Goal: Transaction & Acquisition: Purchase product/service

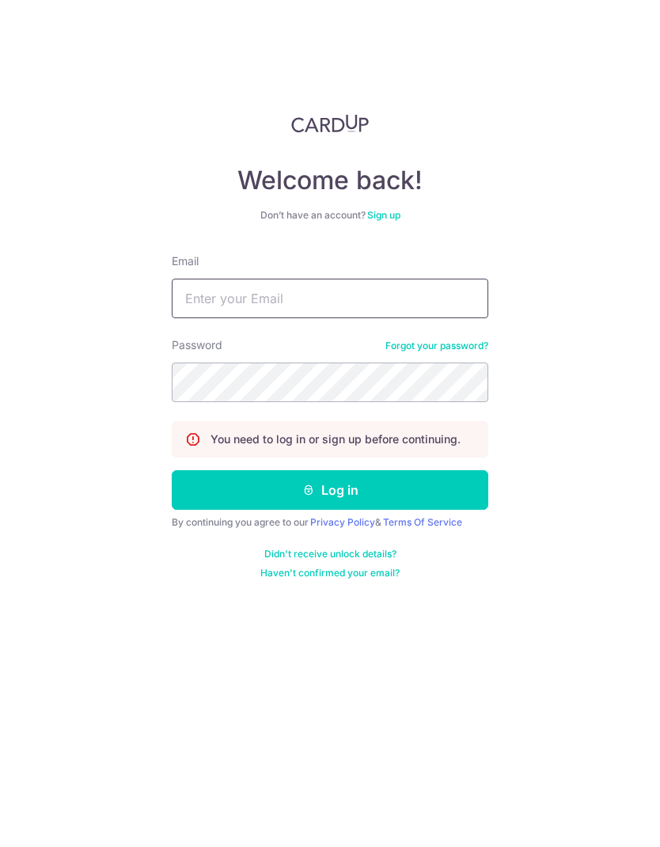
click at [387, 294] on input "Email" at bounding box center [330, 298] width 316 height 40
type input "kangsheng21@gmail.com"
click at [449, 494] on button "Log in" at bounding box center [330, 490] width 316 height 40
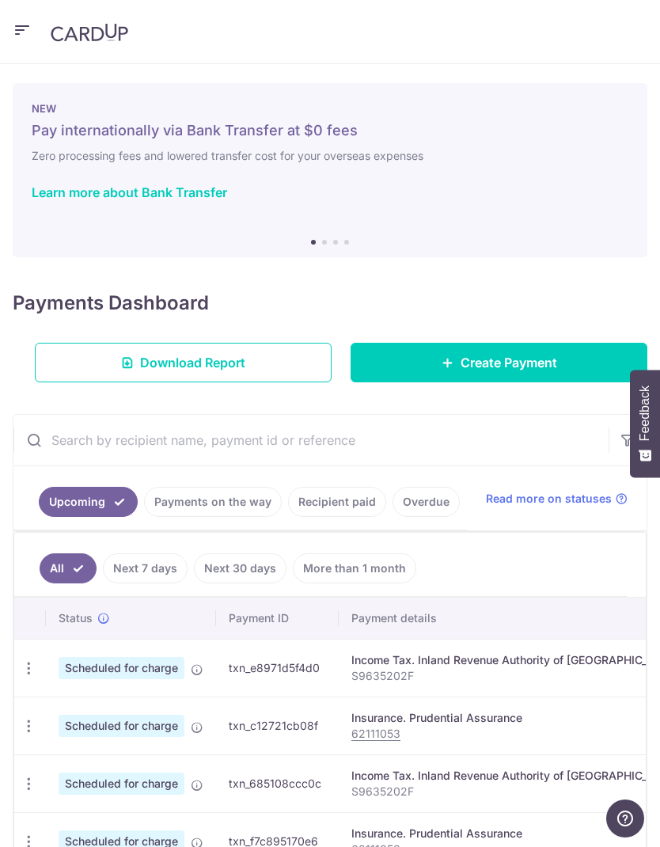
click at [540, 362] on span "Create Payment" at bounding box center [508, 362] width 97 height 19
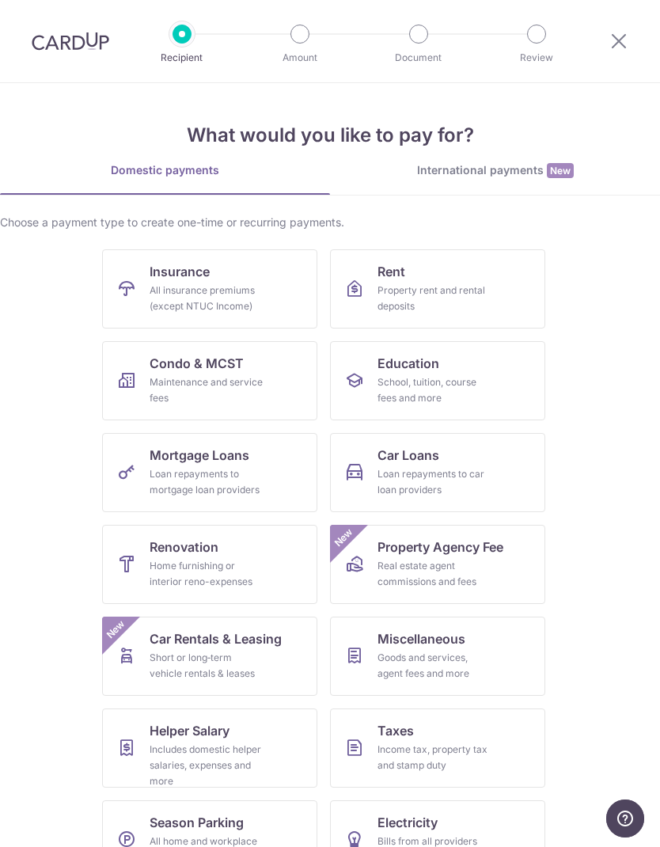
click at [269, 290] on link "Insurance All insurance premiums (except NTUC Income)" at bounding box center [209, 288] width 215 height 79
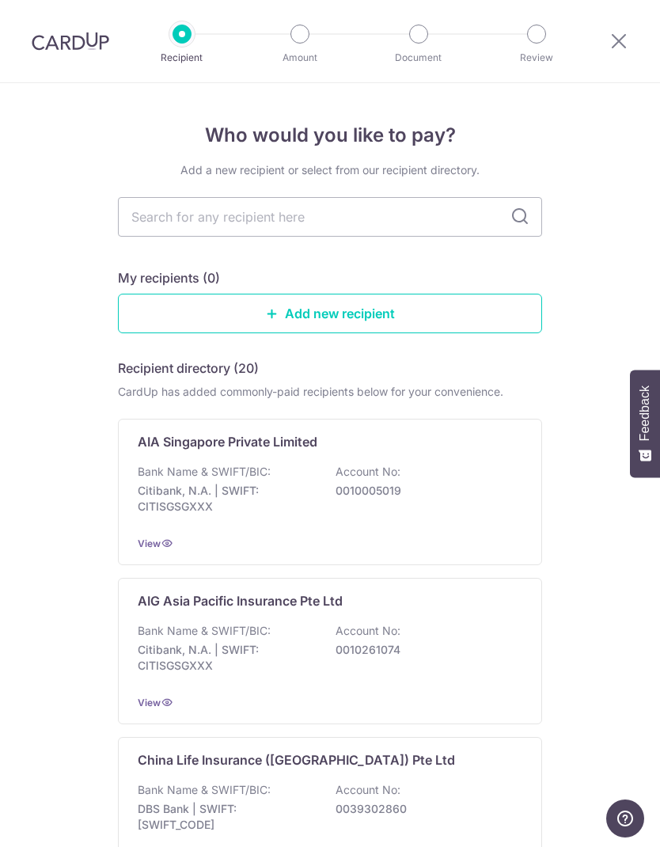
click at [435, 212] on input "text" at bounding box center [330, 217] width 424 height 40
type input "Prude"
click at [522, 214] on icon at bounding box center [519, 216] width 19 height 19
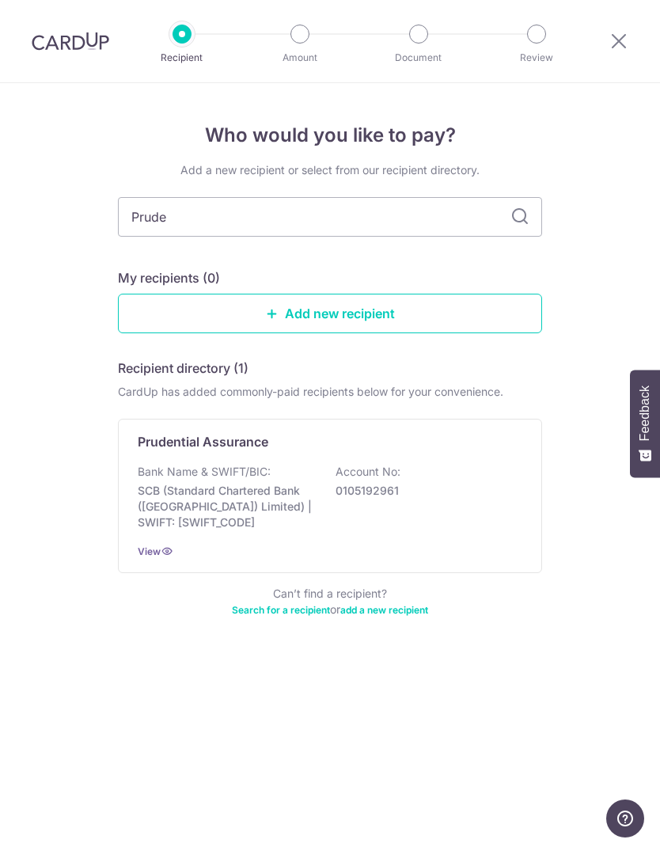
click at [426, 480] on div "Bank Name & SWIFT/BIC: SCB (Standard Chartered Bank (Singapore) Limited) | SWIF…" at bounding box center [330, 497] width 384 height 66
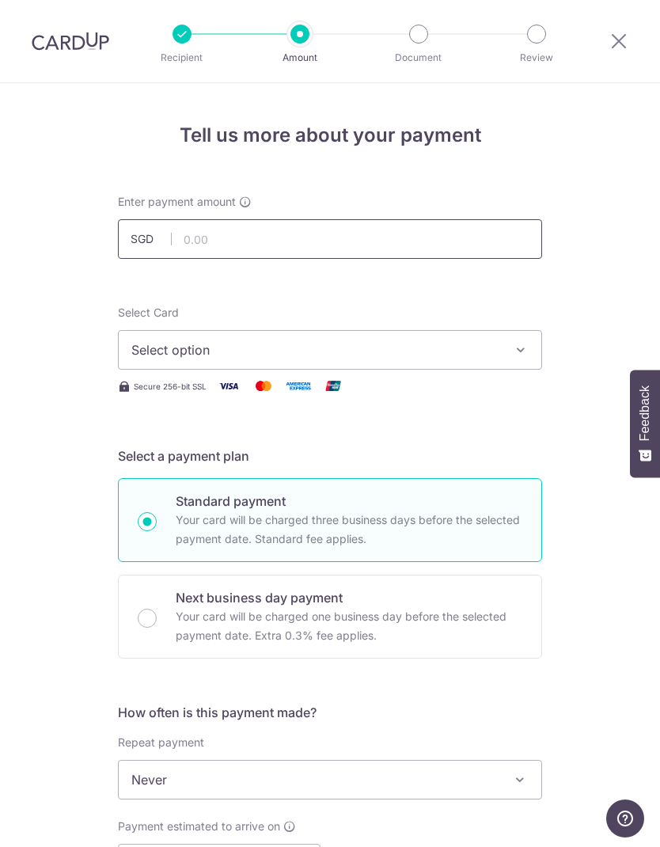
click at [489, 226] on input "text" at bounding box center [330, 239] width 424 height 40
click at [407, 241] on input "text" at bounding box center [330, 239] width 424 height 40
click at [514, 345] on icon "button" at bounding box center [521, 350] width 16 height 16
type input "1,807.50"
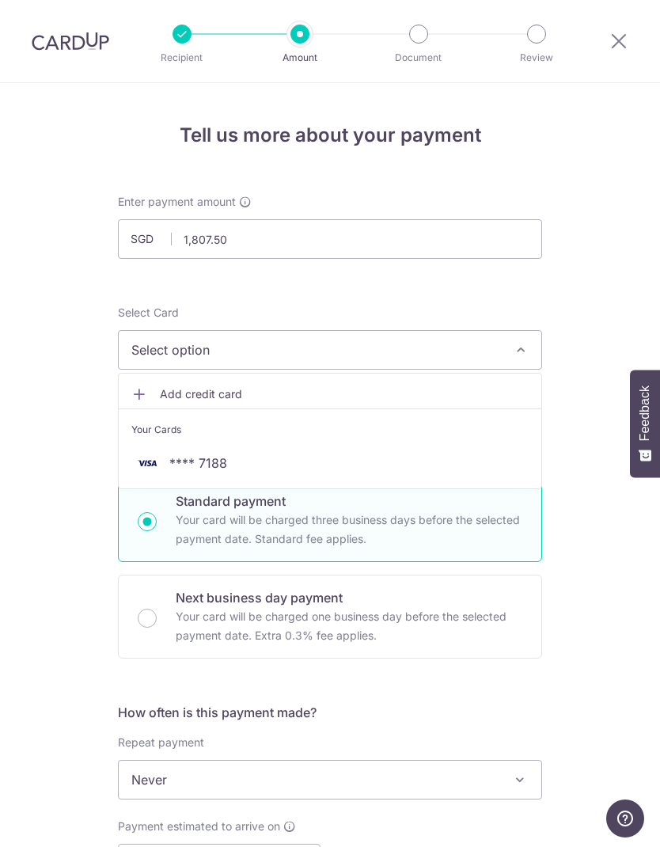
click at [450, 472] on link "**** 7188" at bounding box center [330, 463] width 422 height 38
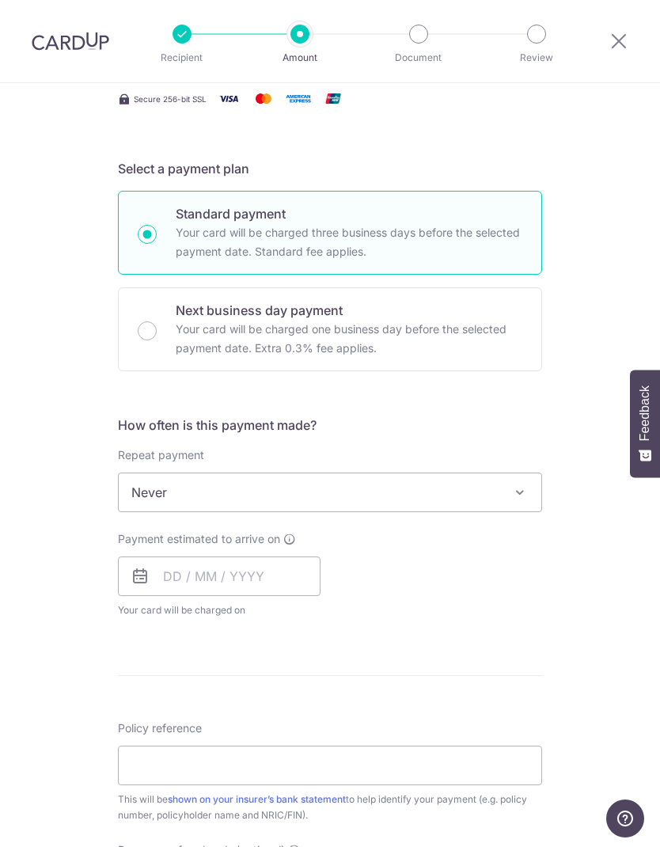
scroll to position [290, 0]
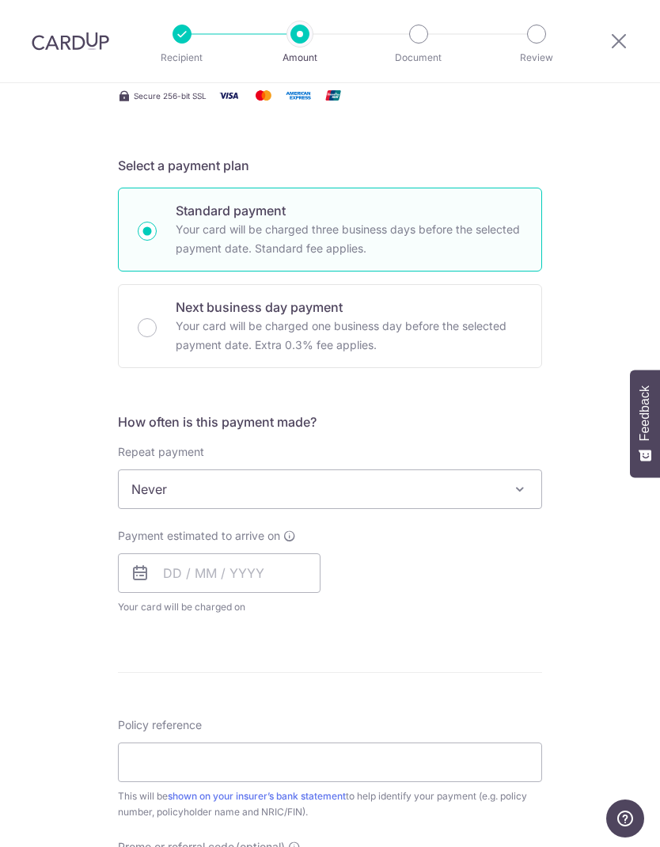
click at [523, 482] on span at bounding box center [519, 488] width 19 height 19
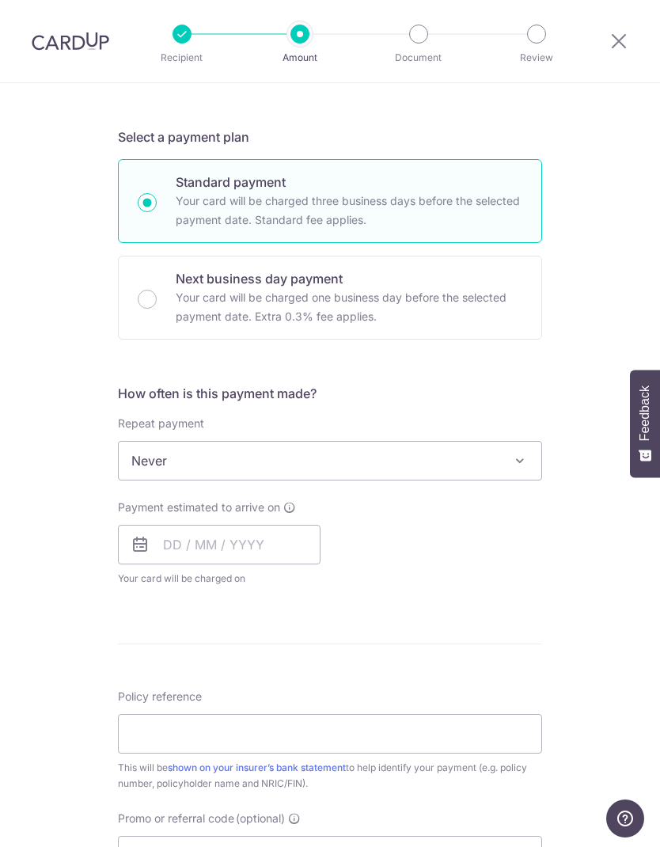
scroll to position [320, 0]
click at [290, 538] on input "text" at bounding box center [219, 544] width 203 height 40
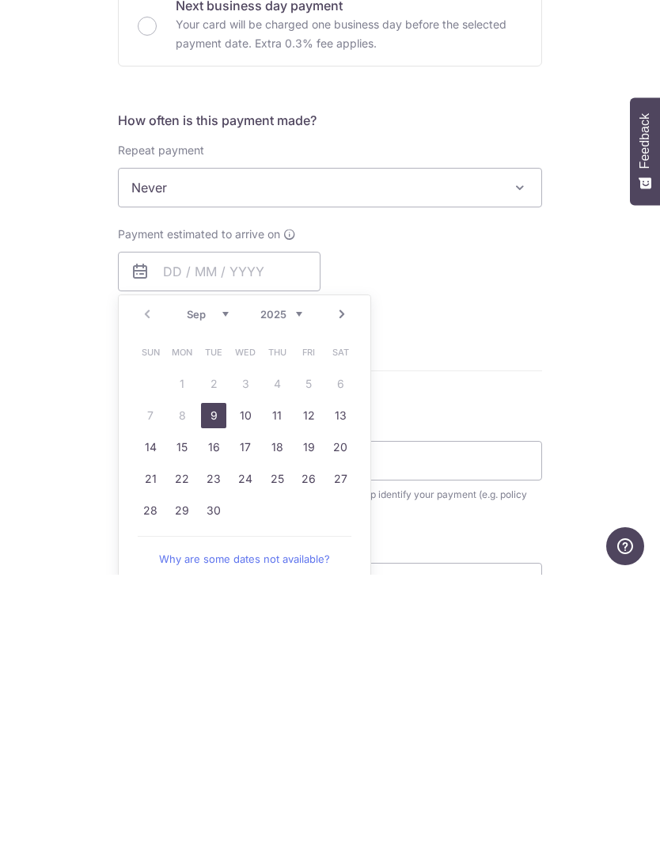
click at [216, 675] on link "9" at bounding box center [213, 687] width 25 height 25
type input "09/09/2025"
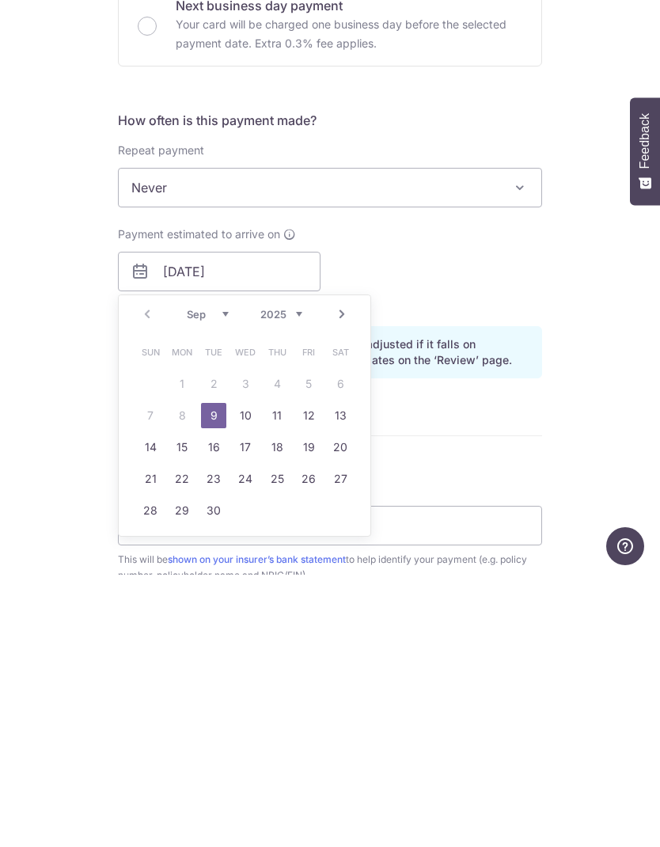
scroll to position [63, 0]
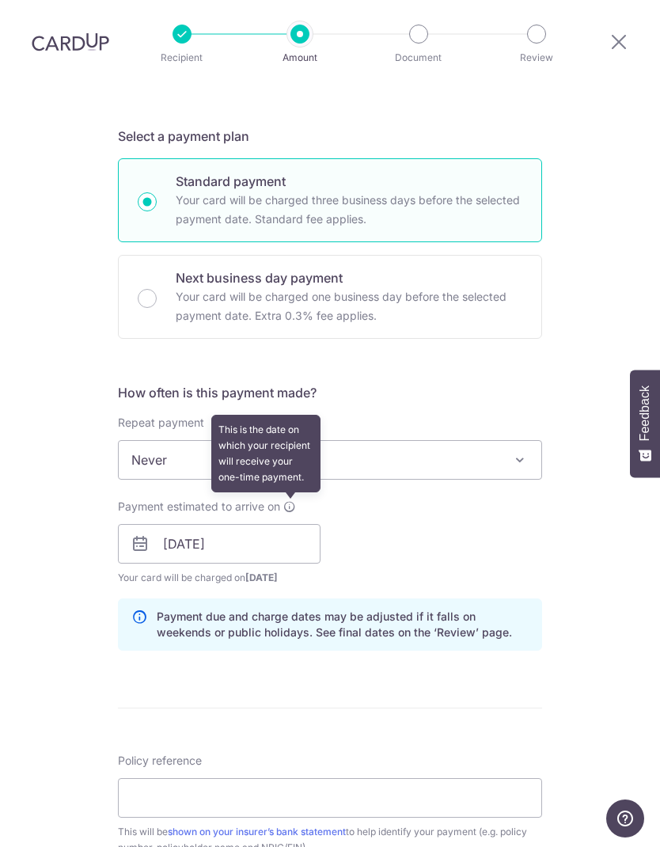
click at [290, 500] on icon at bounding box center [289, 506] width 13 height 13
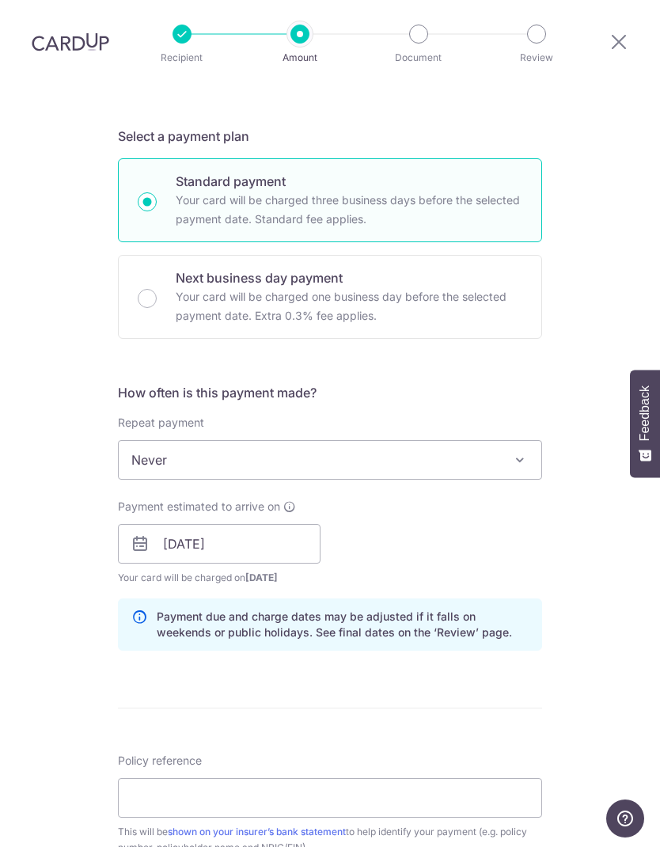
click at [620, 182] on div "Tell us more about your payment Enter payment amount SGD 1,807.50 1807.50 Selec…" at bounding box center [330, 514] width 660 height 1503
click at [264, 524] on input "09/09/2025" at bounding box center [219, 544] width 203 height 40
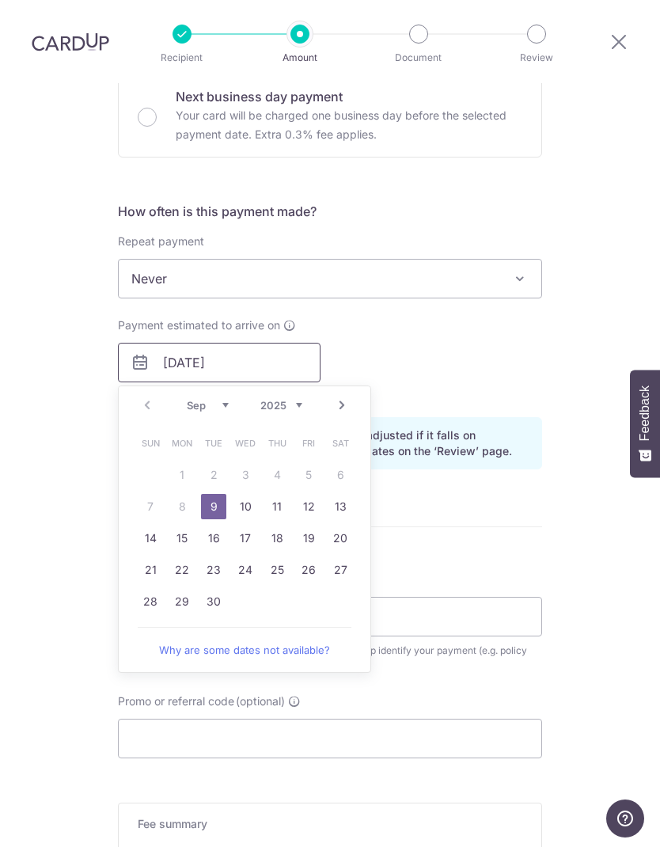
scroll to position [504, 0]
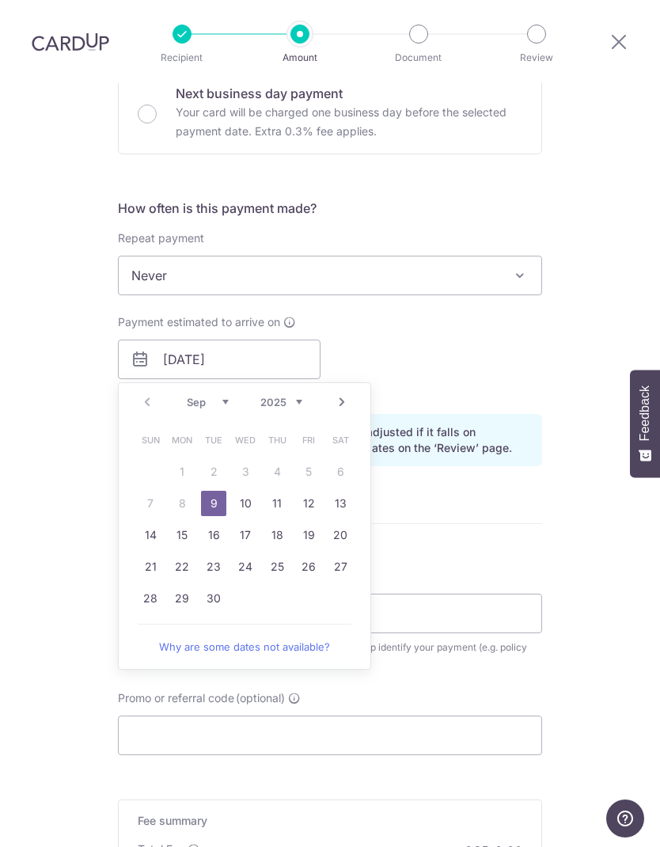
click at [604, 299] on div "Tell us more about your payment Enter payment amount SGD 1,807.50 1807.50 Selec…" at bounding box center [330, 330] width 660 height 1503
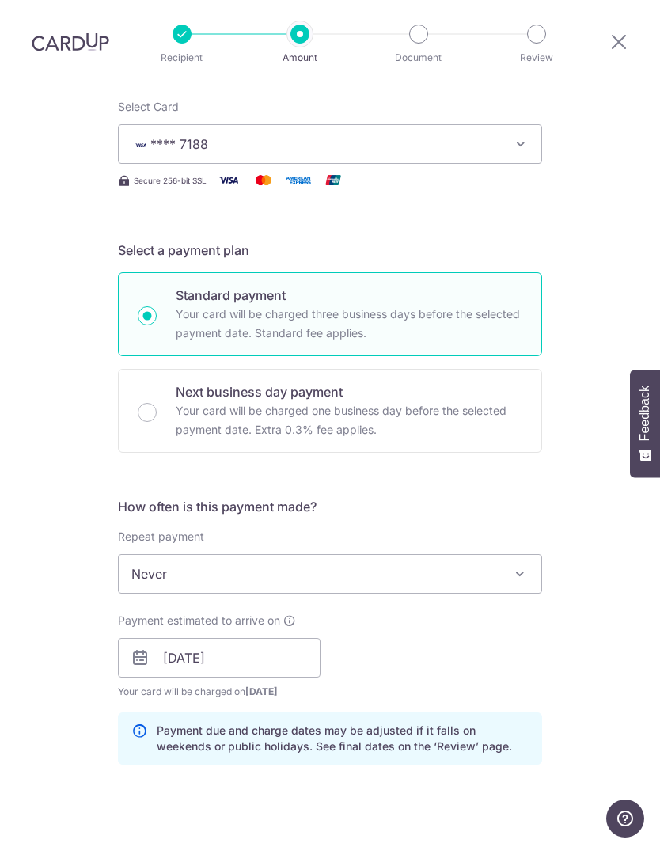
scroll to position [171, 0]
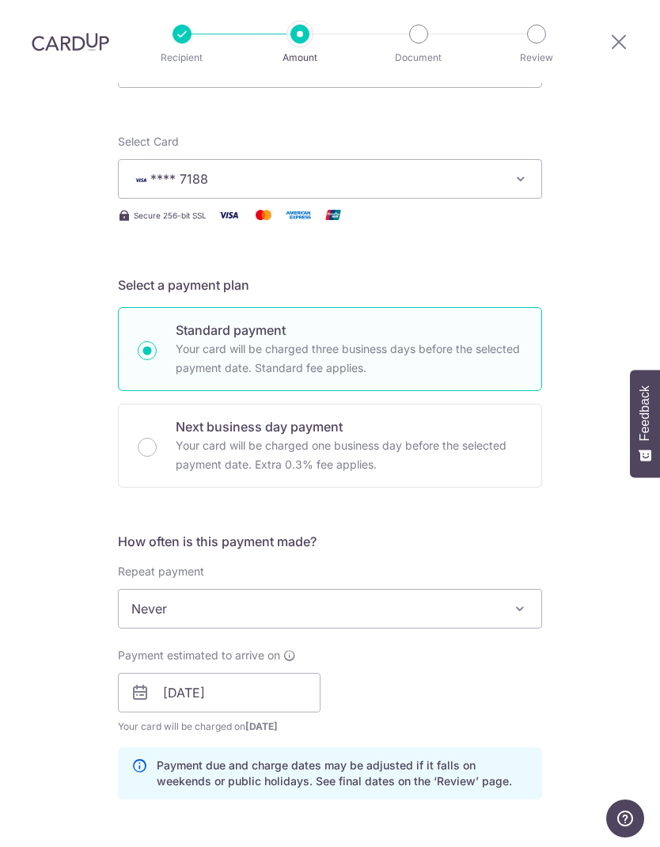
click at [494, 436] on p "Your card will be charged one business day before the selected payment date. Ex…" at bounding box center [349, 455] width 347 height 38
click at [157, 438] on input "Next business day payment Your card will be charged one business day before the…" at bounding box center [147, 447] width 19 height 19
radio input "false"
radio input "true"
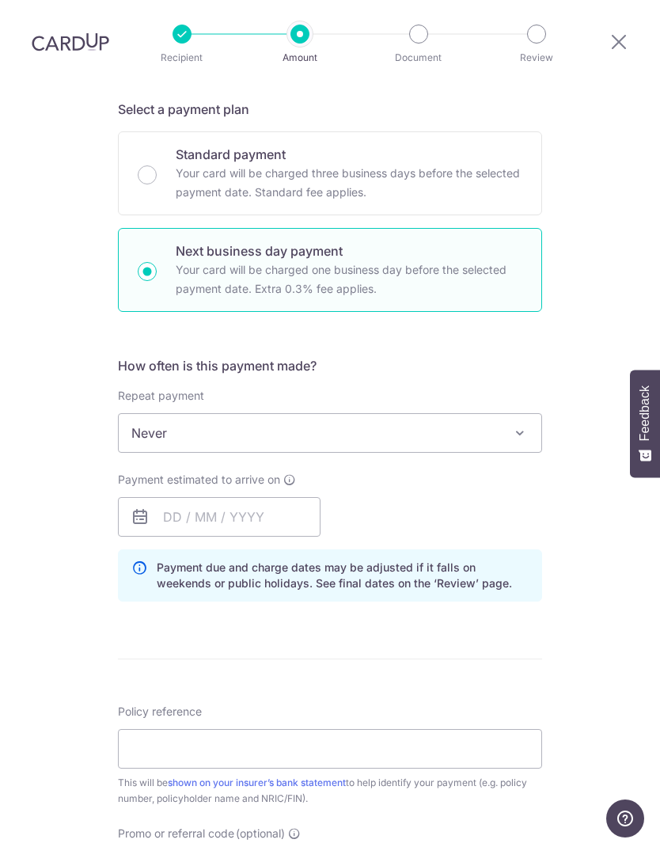
scroll to position [354, 0]
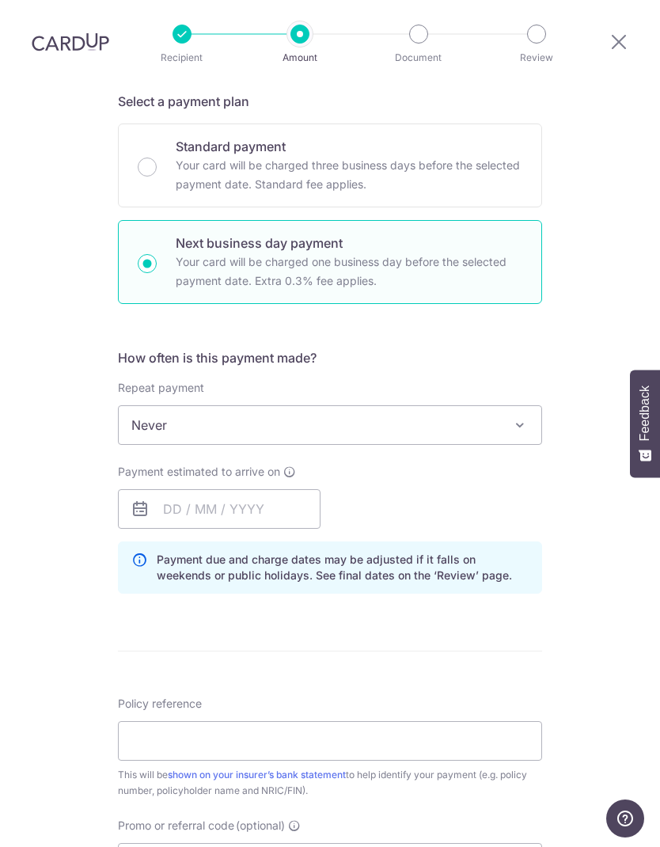
click at [524, 415] on span at bounding box center [519, 424] width 19 height 19
click at [275, 489] on input "text" at bounding box center [219, 509] width 203 height 40
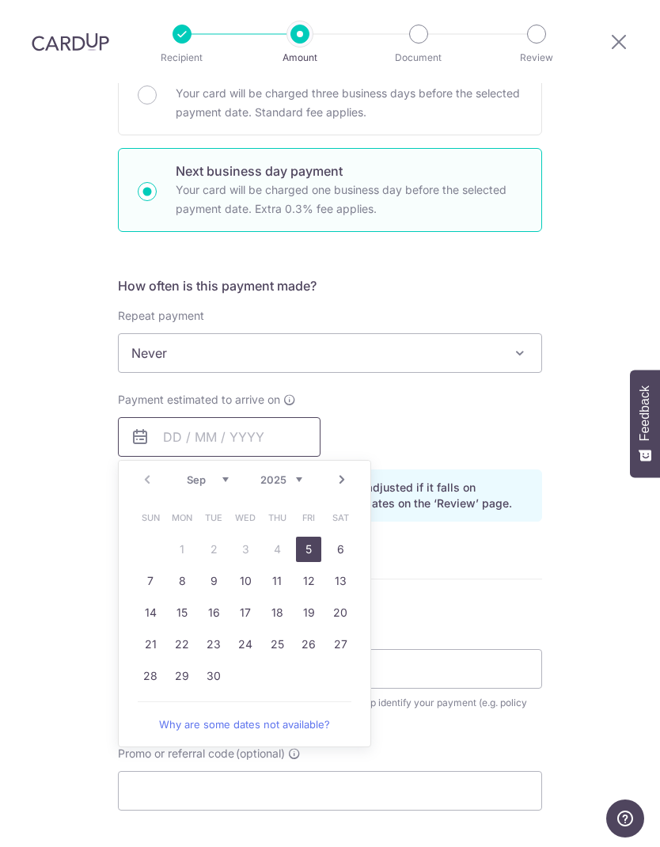
scroll to position [437, 0]
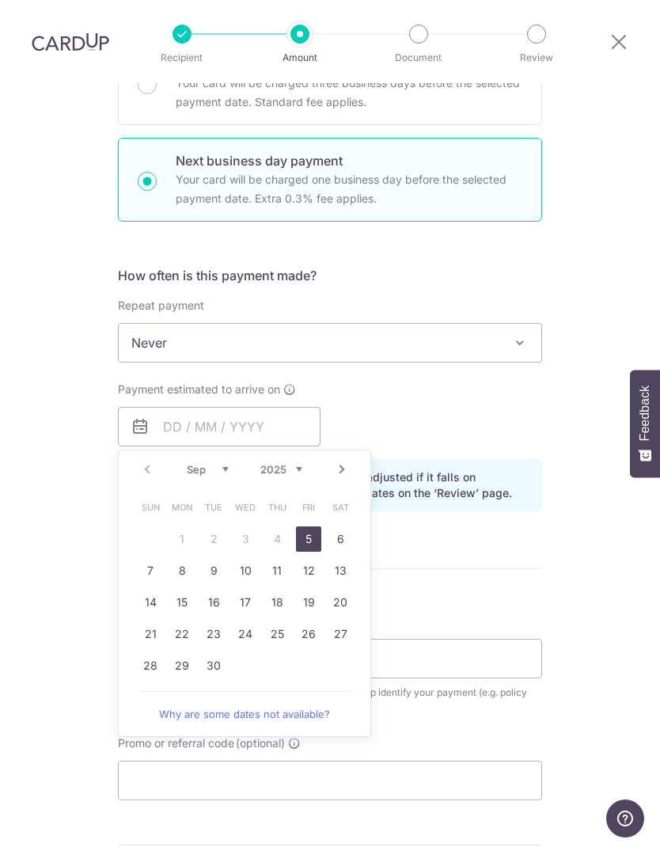
click at [309, 526] on link "5" at bounding box center [308, 538] width 25 height 25
type input "05/09/2025"
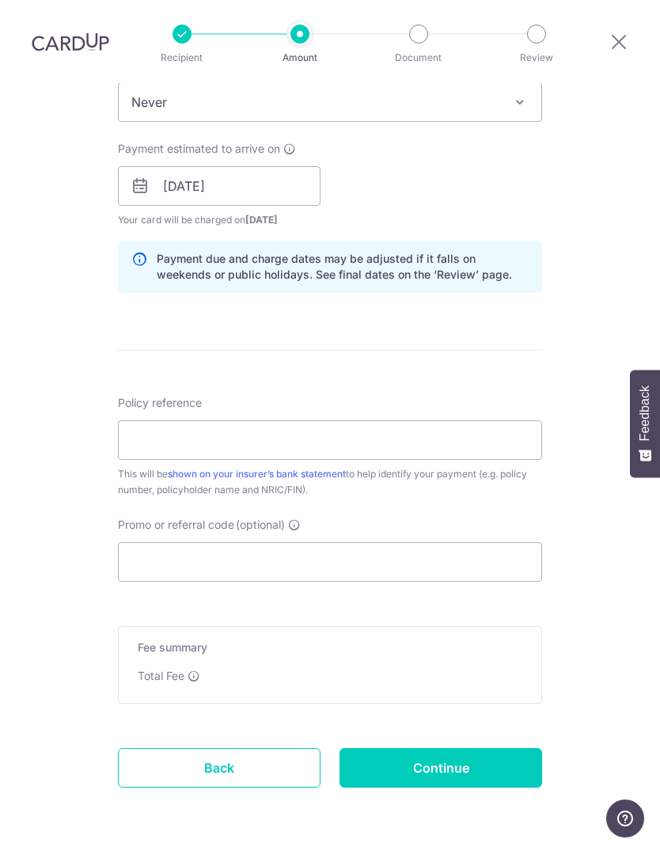
scroll to position [673, 0]
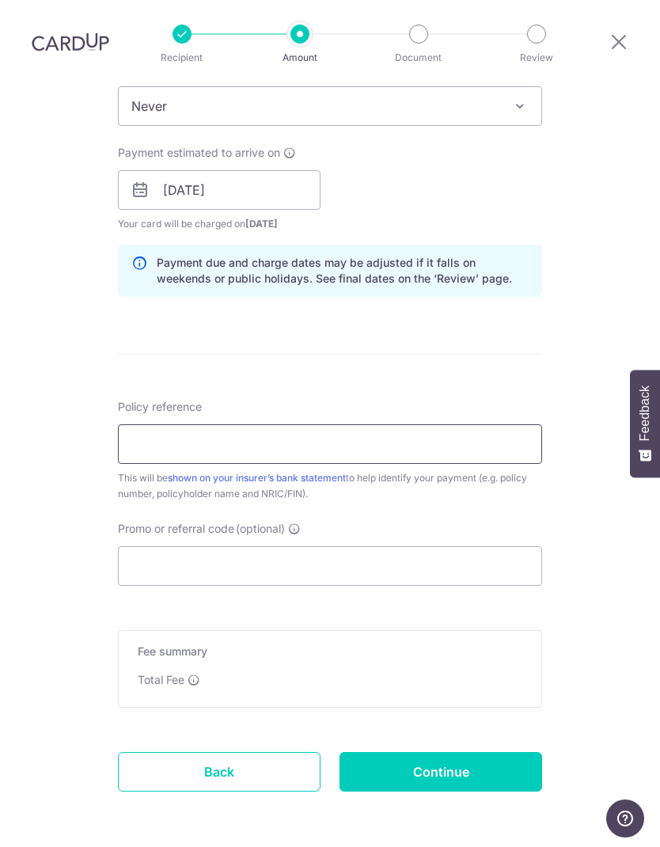
click at [326, 424] on input "Policy reference" at bounding box center [330, 444] width 424 height 40
type input "86241421"
click at [405, 546] on input "Promo or referral code (optional)" at bounding box center [330, 566] width 424 height 40
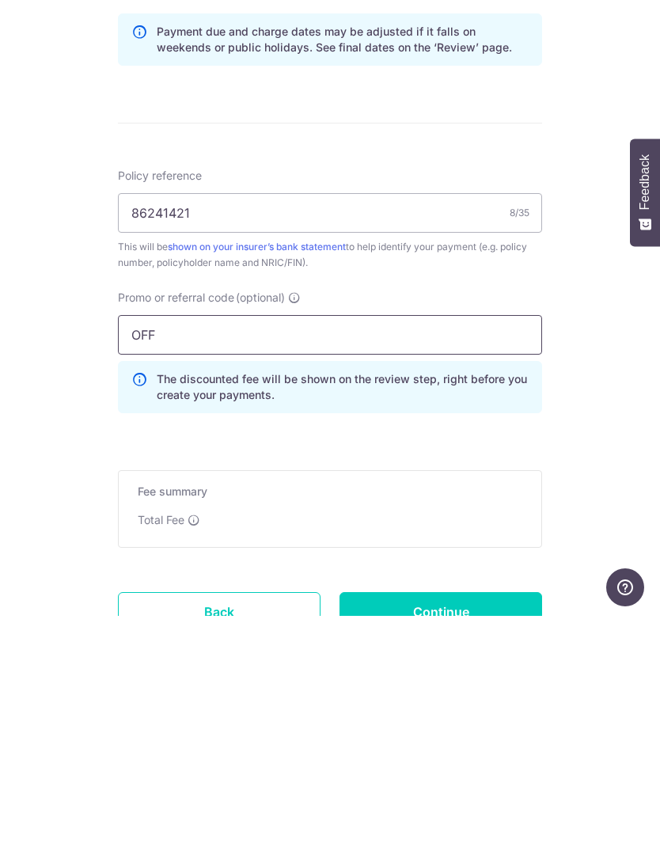
type input "OFF225"
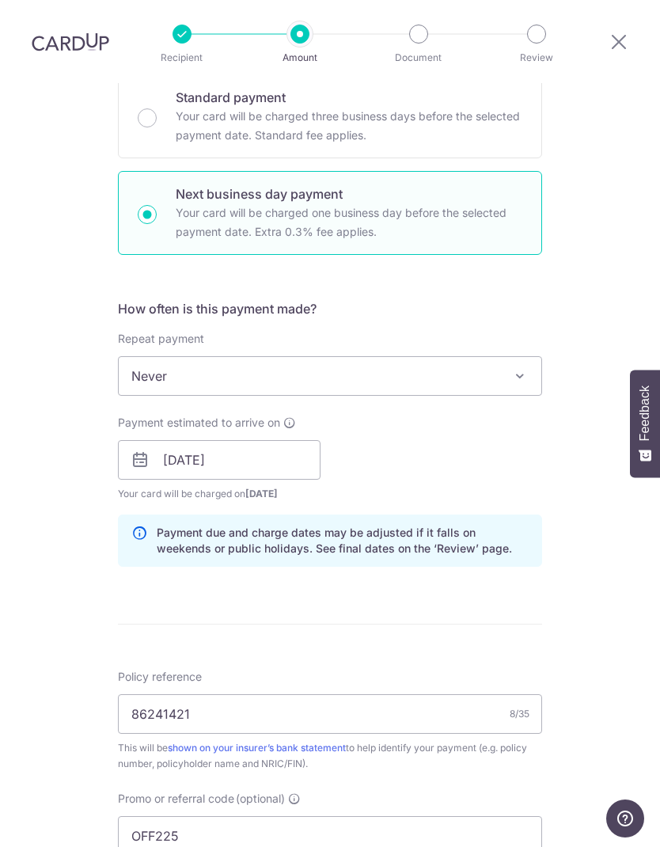
scroll to position [403, 0]
click at [350, 695] on input "86241421" at bounding box center [330, 715] width 424 height 40
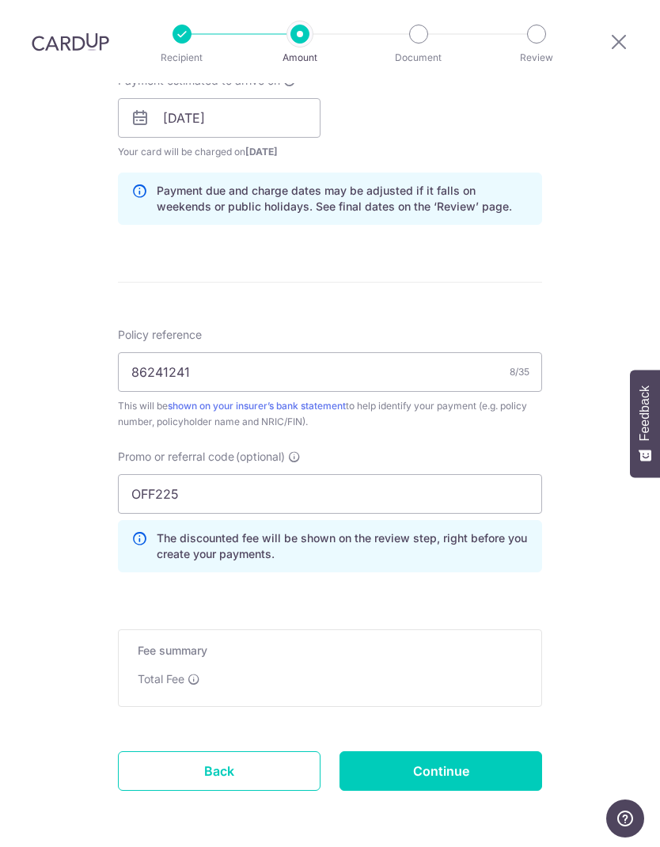
scroll to position [744, 0]
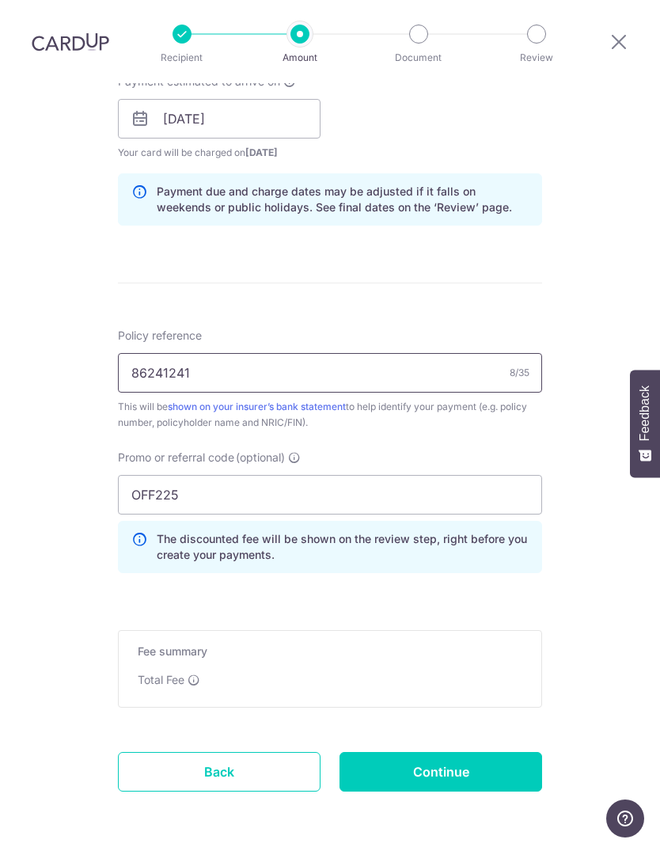
type input "86241241"
click at [475, 752] on input "Continue" at bounding box center [440, 772] width 203 height 40
type input "Create Schedule"
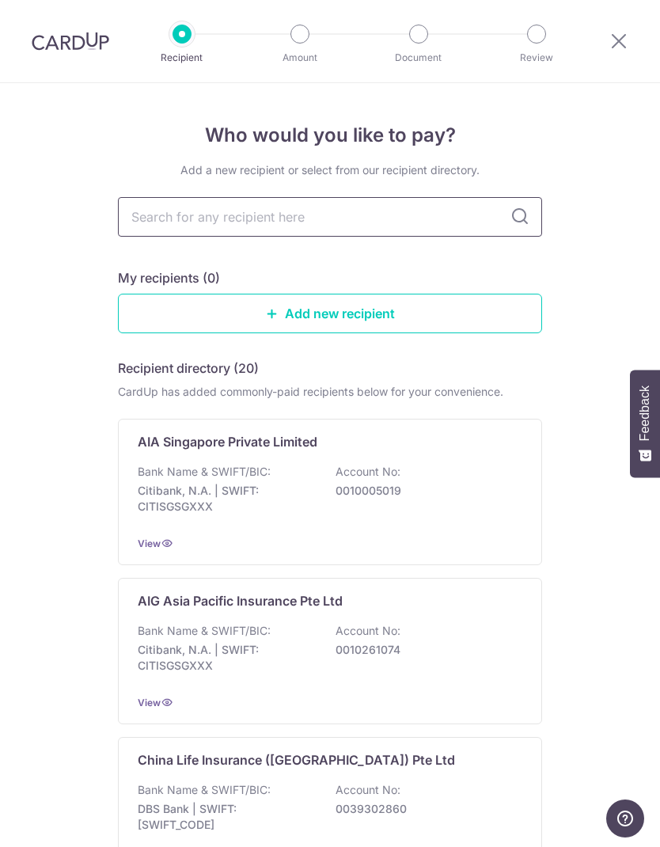
click at [441, 210] on input "text" at bounding box center [330, 217] width 424 height 40
type input "Prud"
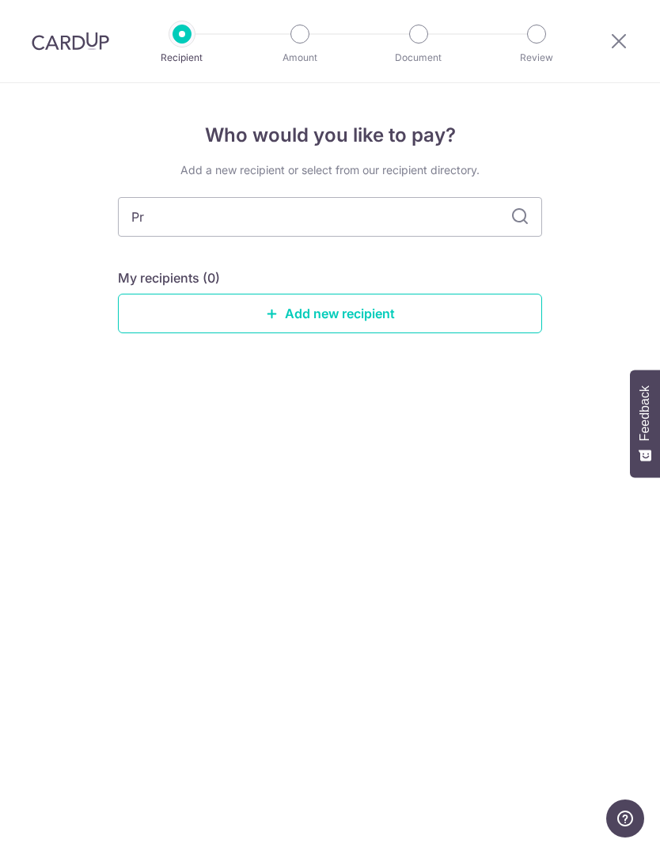
click at [522, 218] on icon at bounding box center [519, 216] width 19 height 19
click at [450, 225] on input "Pr" at bounding box center [330, 217] width 424 height 40
type input "Prudential"
click at [521, 216] on icon at bounding box center [519, 216] width 19 height 19
click at [451, 232] on input "Pry" at bounding box center [330, 217] width 424 height 40
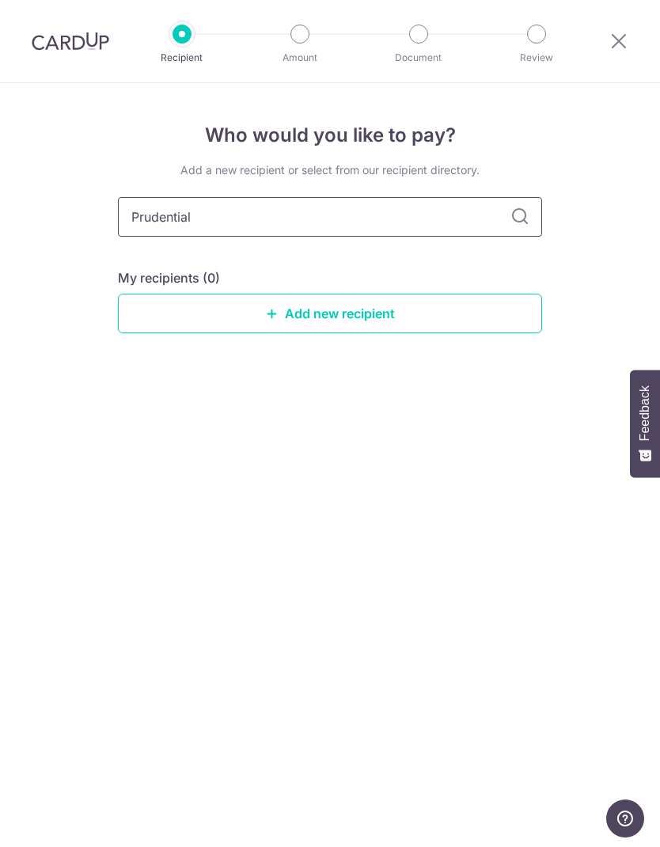
click at [511, 204] on input "Prudential" at bounding box center [330, 217] width 424 height 40
click at [518, 217] on icon at bounding box center [519, 216] width 19 height 19
click at [514, 204] on input "Prudential" at bounding box center [330, 217] width 424 height 40
click at [515, 203] on input "Prudential" at bounding box center [330, 217] width 424 height 40
click at [464, 214] on input "Prudential" at bounding box center [330, 217] width 424 height 40
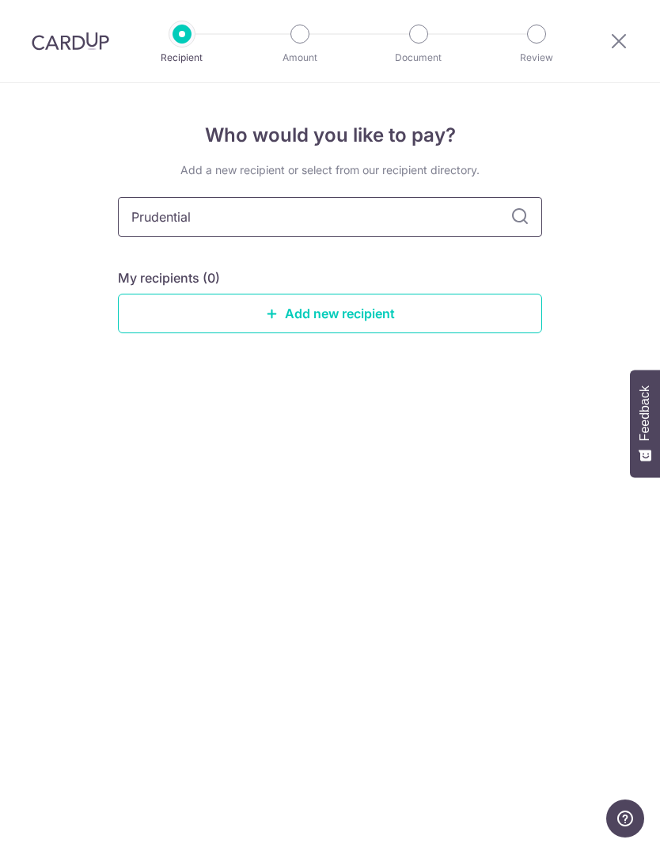
type input "Prudential"
click at [509, 209] on input "Pry" at bounding box center [330, 217] width 424 height 40
click at [456, 218] on input "Pry" at bounding box center [330, 217] width 424 height 40
type input "Prude"
click at [524, 218] on icon at bounding box center [519, 216] width 19 height 19
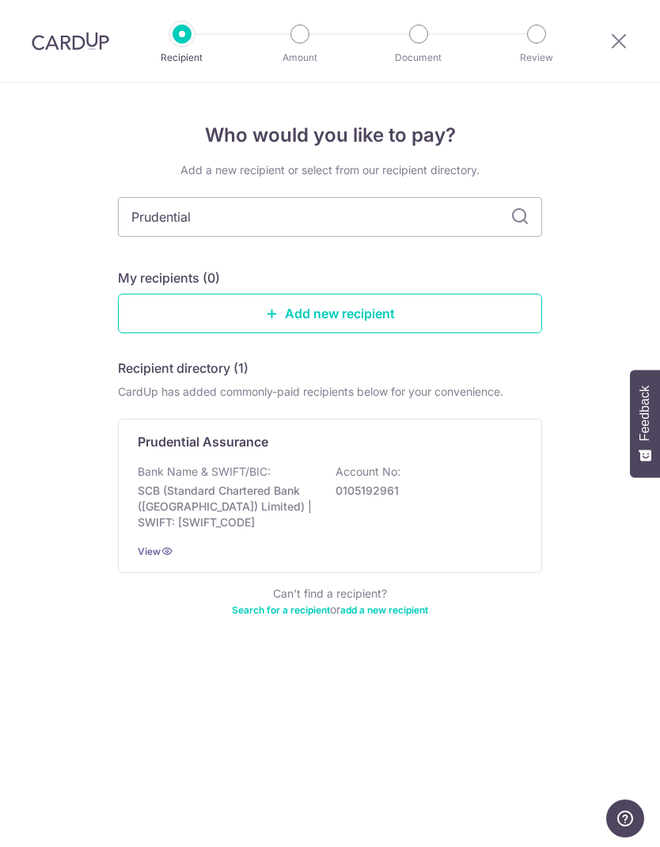
click at [388, 498] on p "0105192961" at bounding box center [423, 491] width 177 height 16
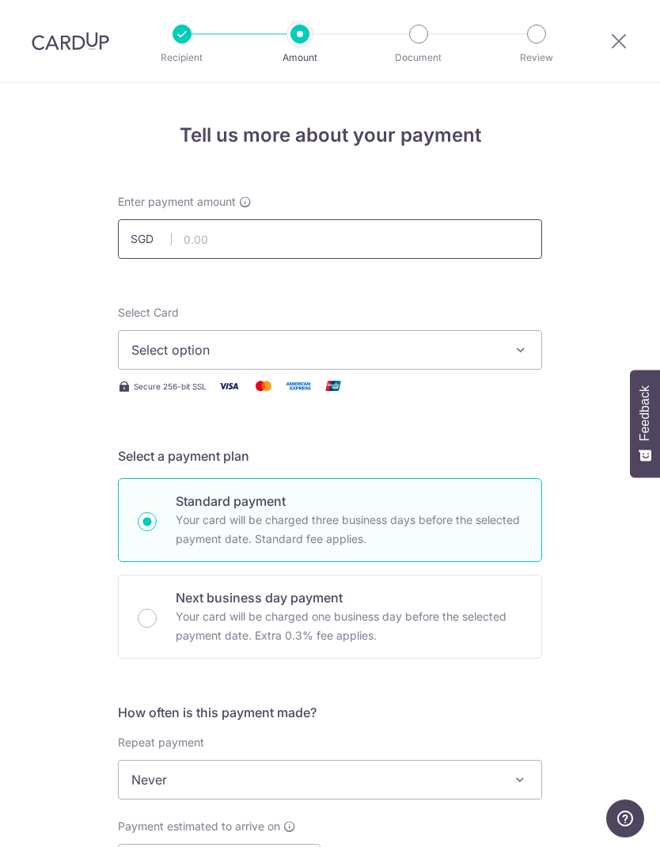
click at [423, 238] on input "text" at bounding box center [330, 239] width 424 height 40
click at [517, 358] on button "Select option" at bounding box center [330, 350] width 424 height 40
type input "1,807.50"
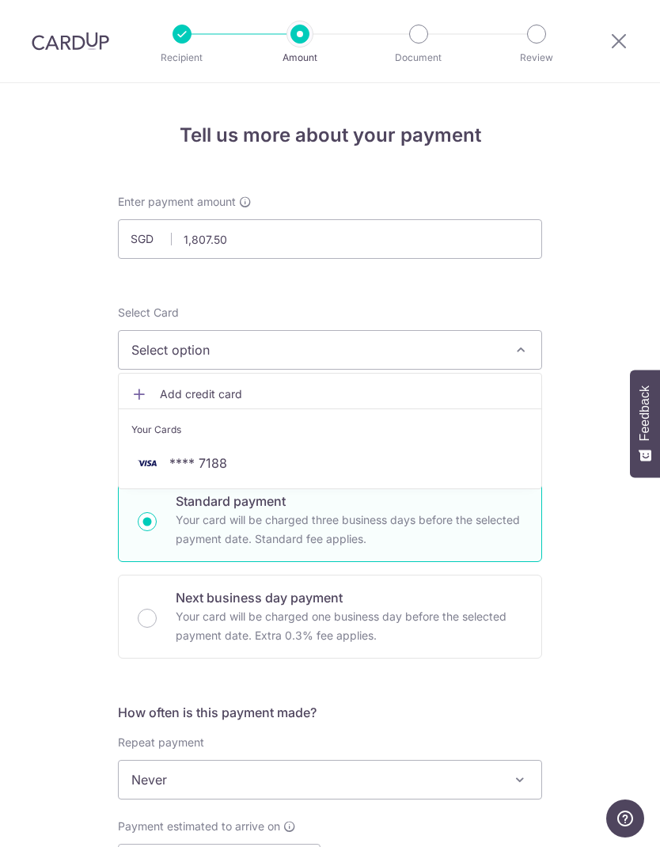
click at [373, 460] on span "**** 7188" at bounding box center [329, 462] width 397 height 19
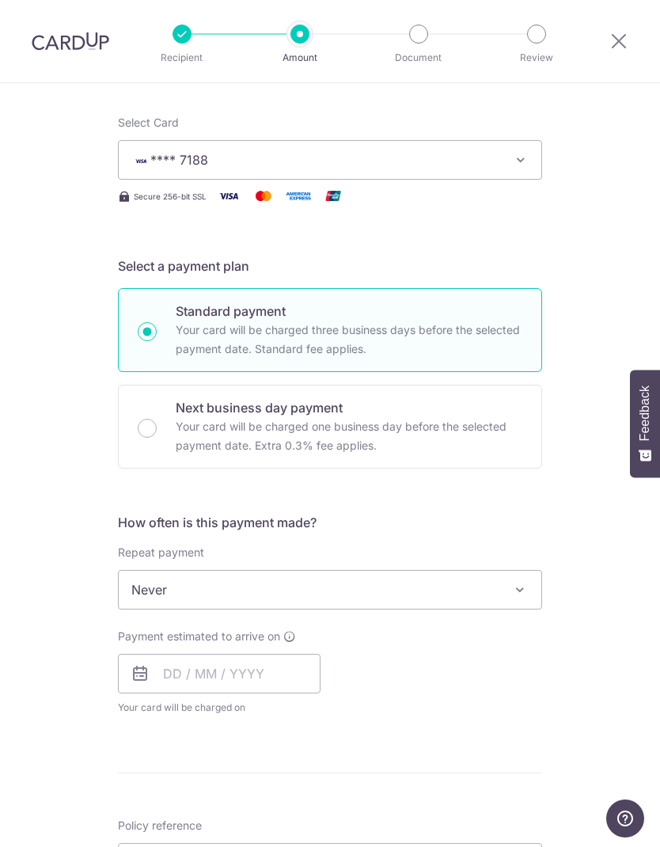
scroll to position [212, 0]
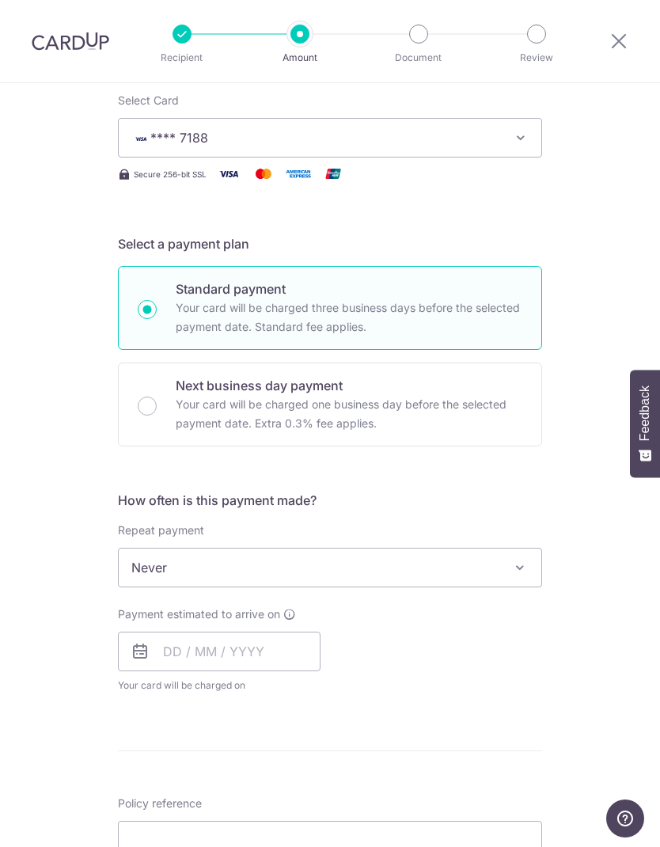
click at [392, 419] on p "Your card will be charged one business day before the selected payment date. Ex…" at bounding box center [349, 414] width 347 height 38
click at [157, 415] on input "Next business day payment Your card will be charged one business day before the…" at bounding box center [147, 405] width 19 height 19
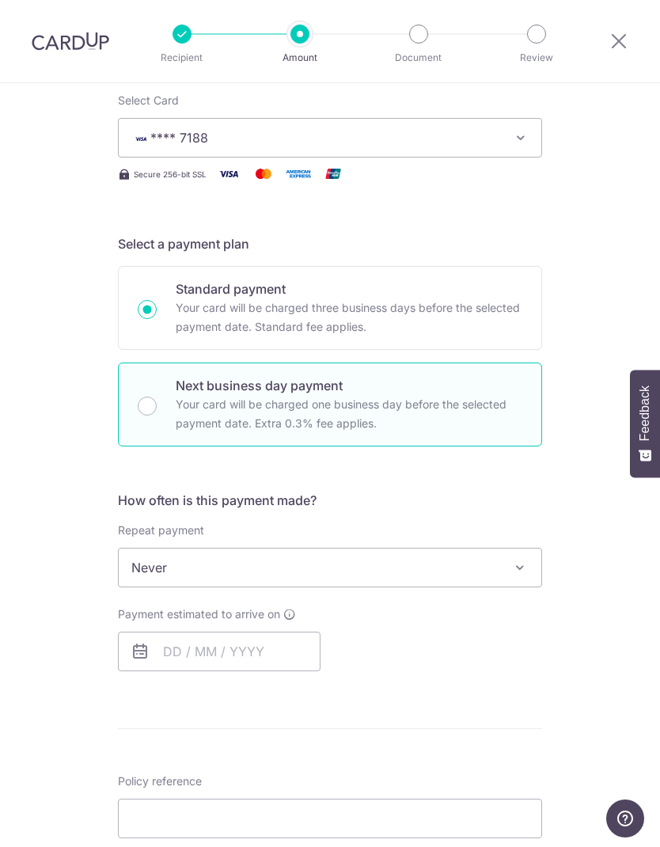
click at [153, 411] on input "Next business day payment Your card will be charged one business day before the…" at bounding box center [147, 405] width 19 height 19
radio input "false"
click at [143, 404] on input "Next business day payment Your card will be charged one business day before the…" at bounding box center [147, 405] width 19 height 19
radio input "true"
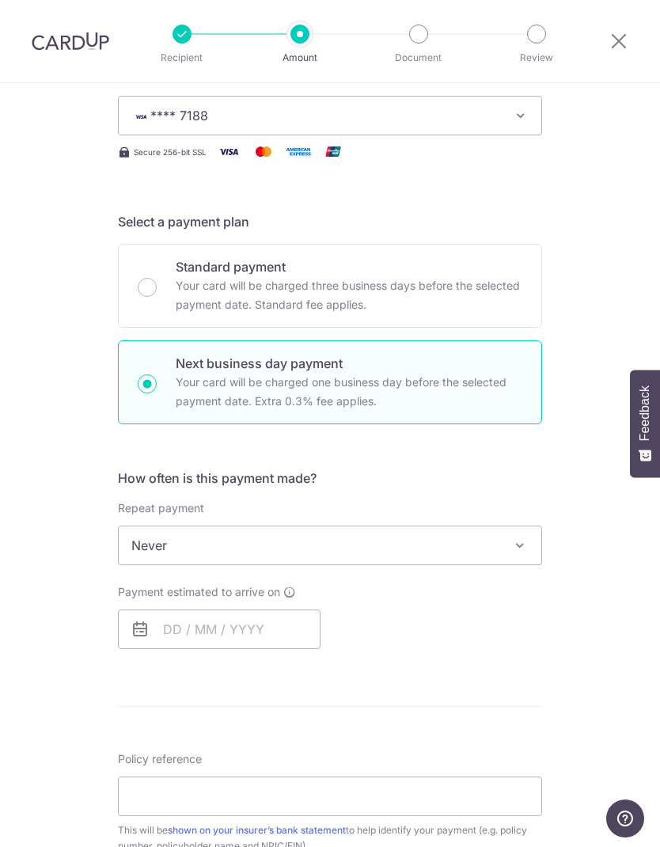
scroll to position [237, 0]
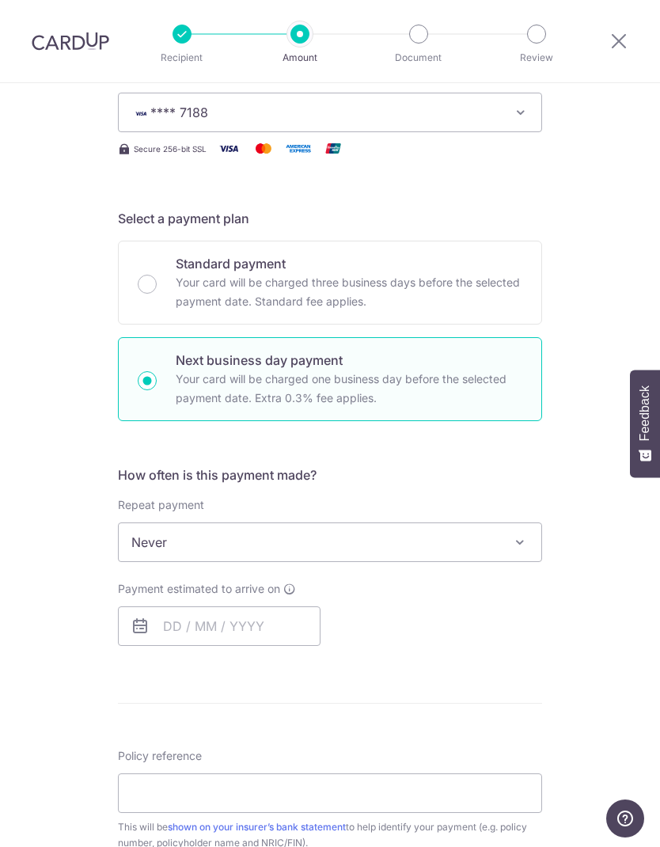
click at [514, 539] on span at bounding box center [519, 541] width 19 height 19
click at [267, 618] on input "text" at bounding box center [219, 626] width 203 height 40
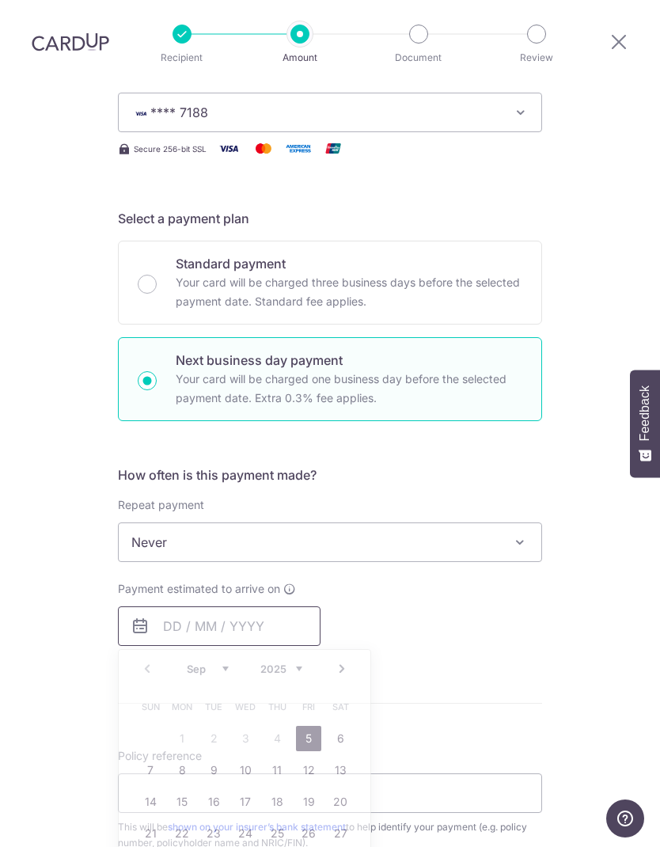
scroll to position [51, 0]
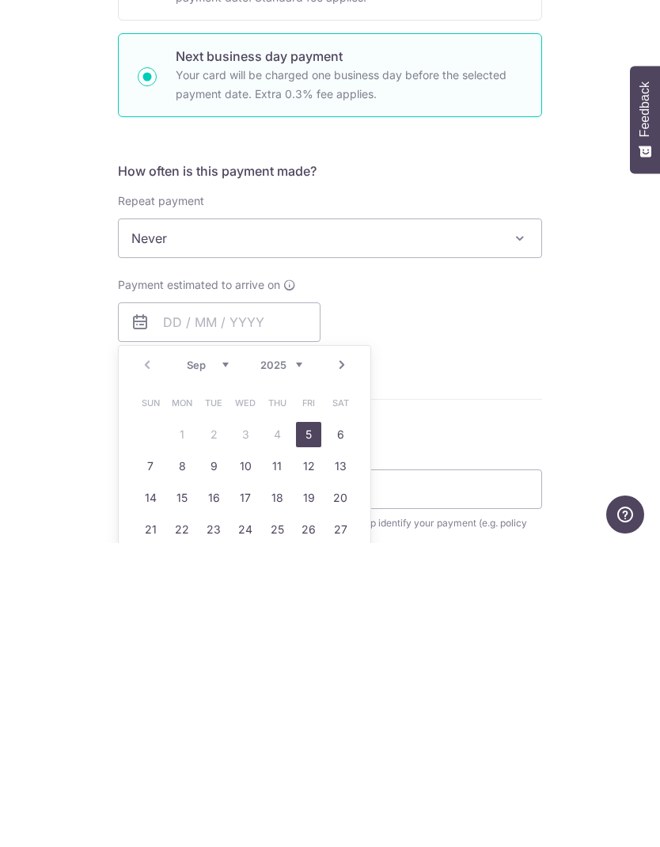
click at [300, 725] on link "5" at bounding box center [308, 737] width 25 height 25
type input "05/09/2025"
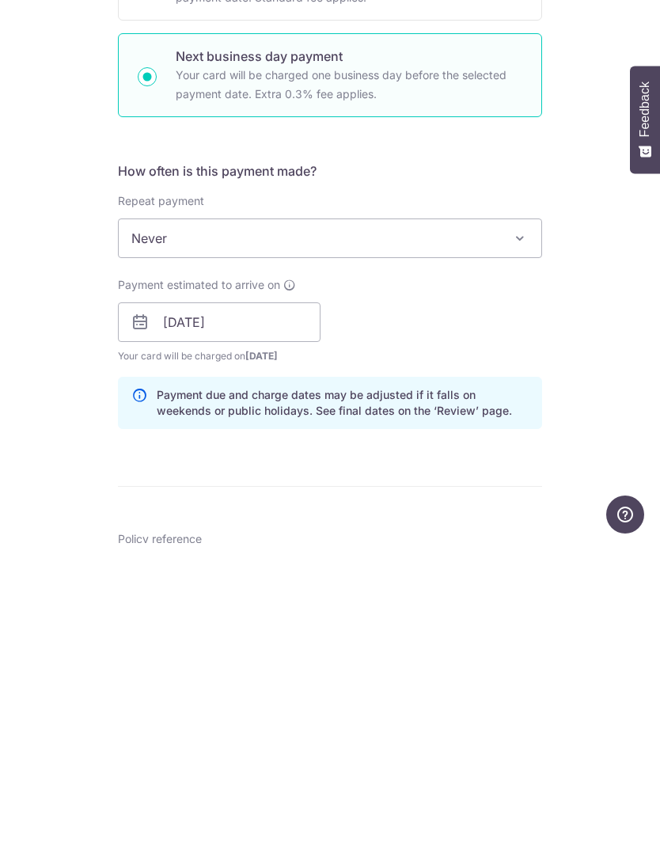
scroll to position [63, 0]
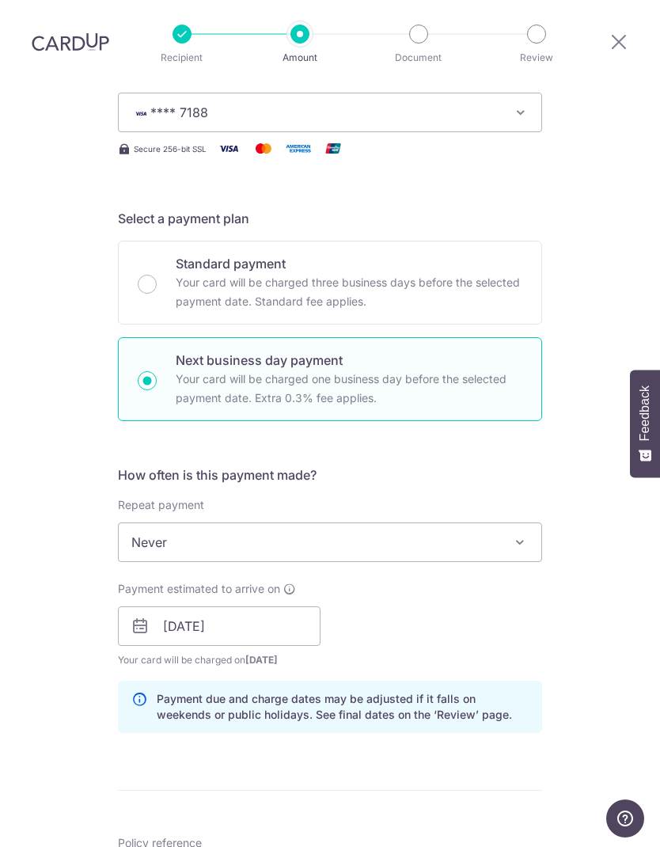
click at [308, 674] on div "How often is this payment made? Repeat payment Never Every week Every month Eve…" at bounding box center [330, 605] width 424 height 280
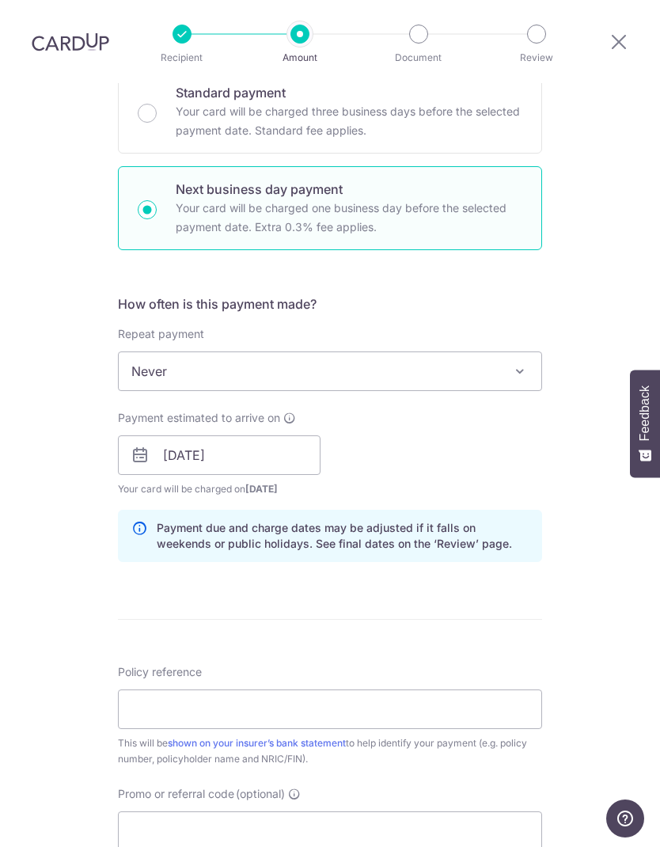
scroll to position [408, 0]
click at [286, 435] on input "05/09/2025" at bounding box center [219, 455] width 203 height 40
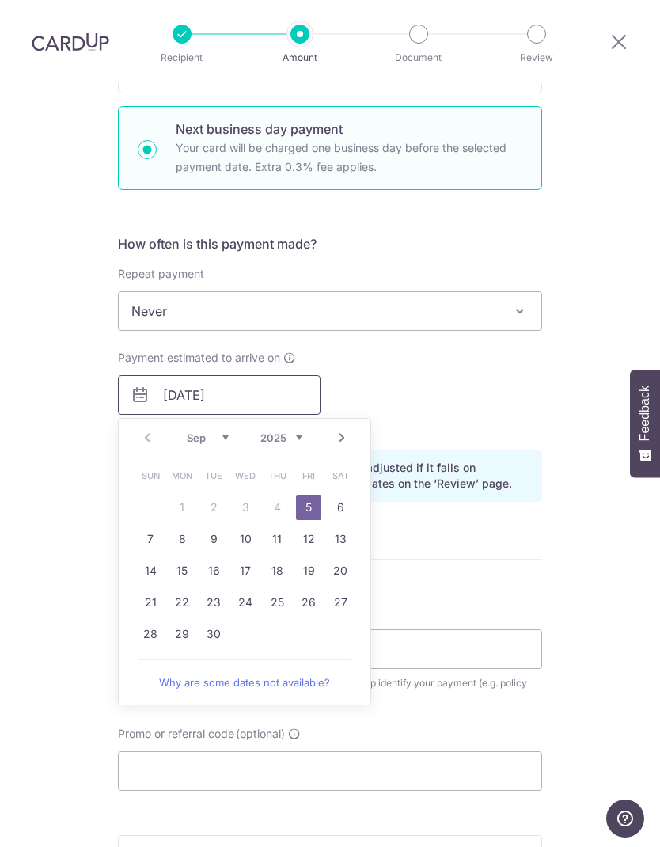
scroll to position [490, 0]
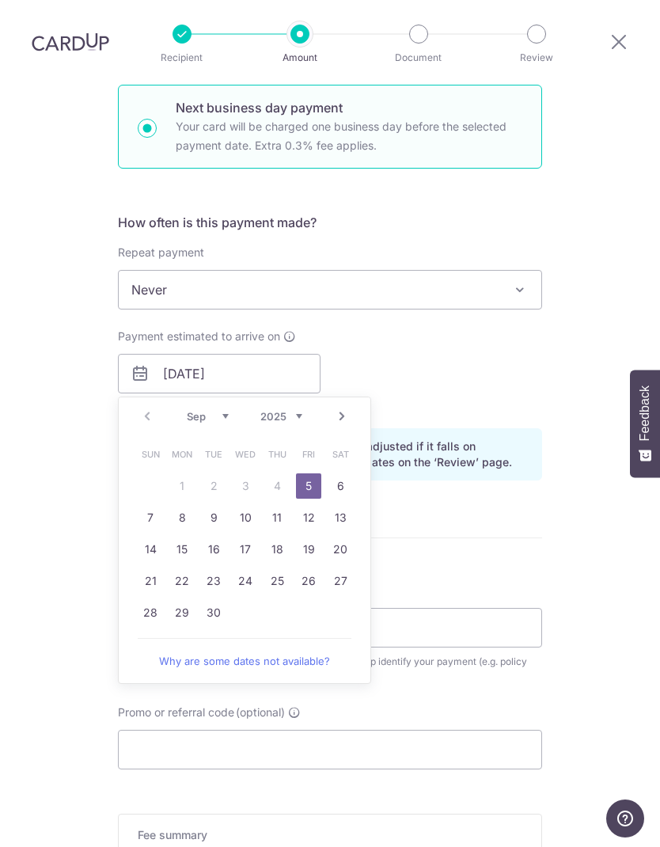
click at [444, 343] on div "Payment estimated to arrive on 05/09/2025 Prev Next Sep Oct Nov Dec 2025 2026 2…" at bounding box center [329, 371] width 443 height 87
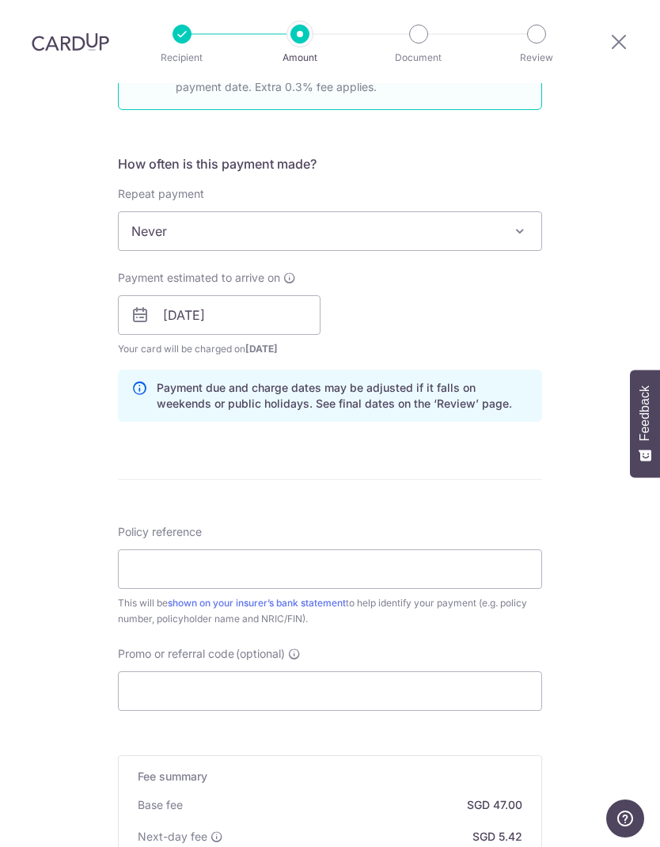
scroll to position [551, 0]
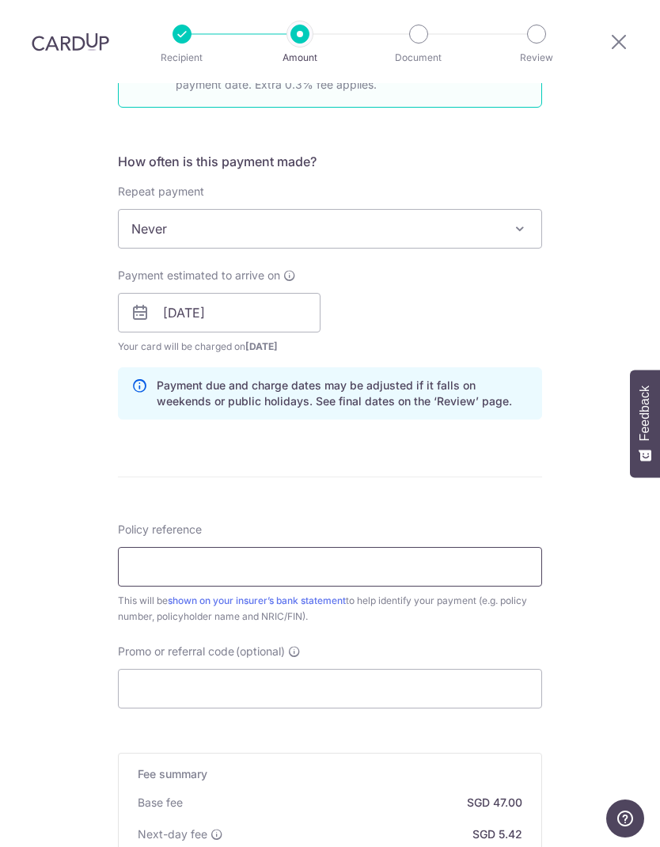
click at [428, 547] on input "Policy reference" at bounding box center [330, 567] width 424 height 40
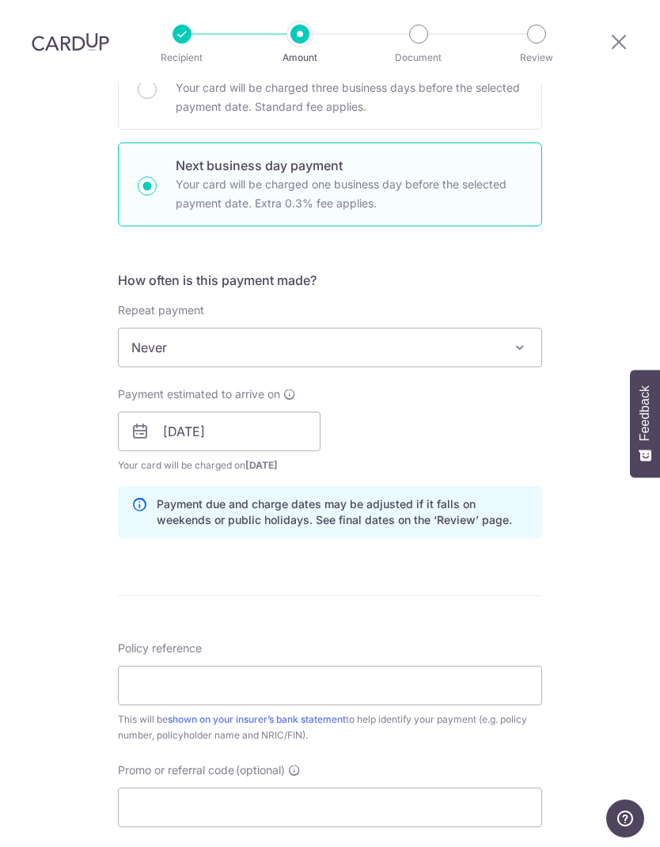
scroll to position [414, 0]
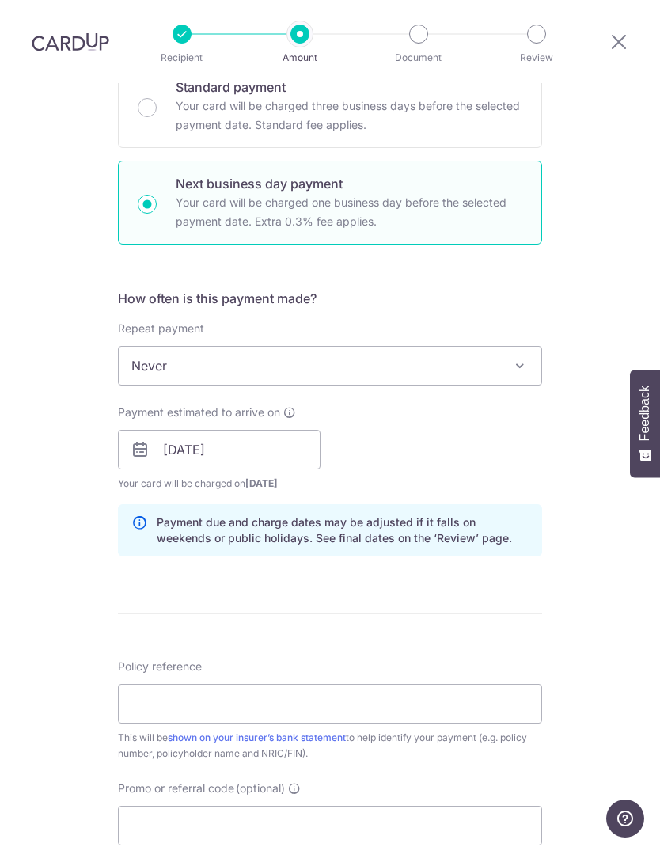
click at [522, 347] on span "Never" at bounding box center [330, 366] width 422 height 38
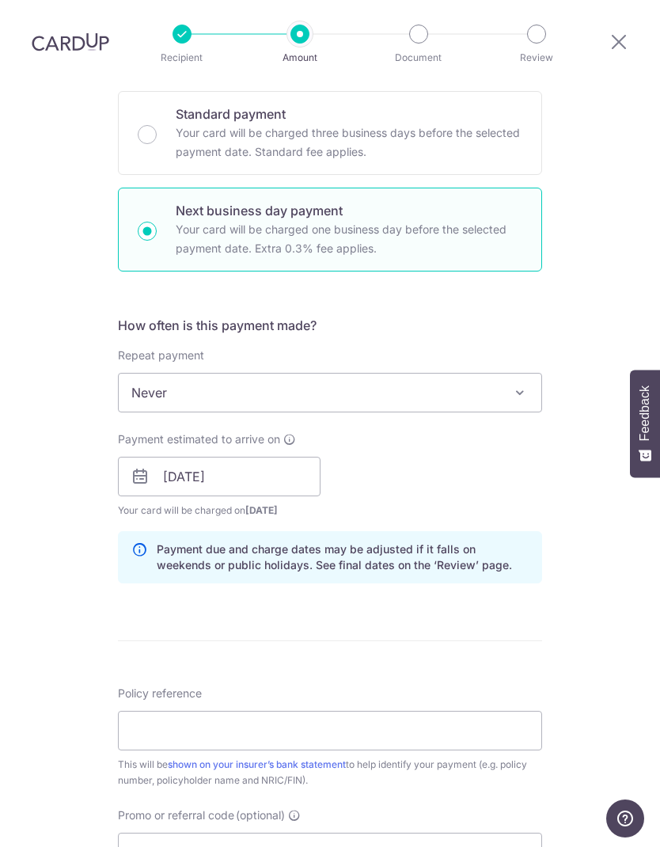
click at [161, 91] on div "Standard payment Your card will be charged three business days before the selec…" at bounding box center [330, 133] width 424 height 84
radio input "true"
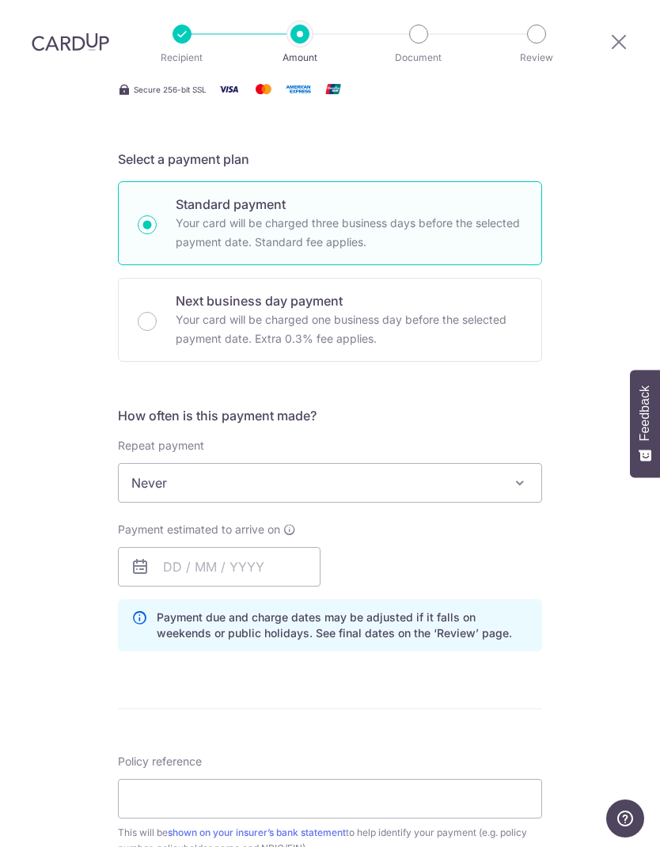
scroll to position [373, 0]
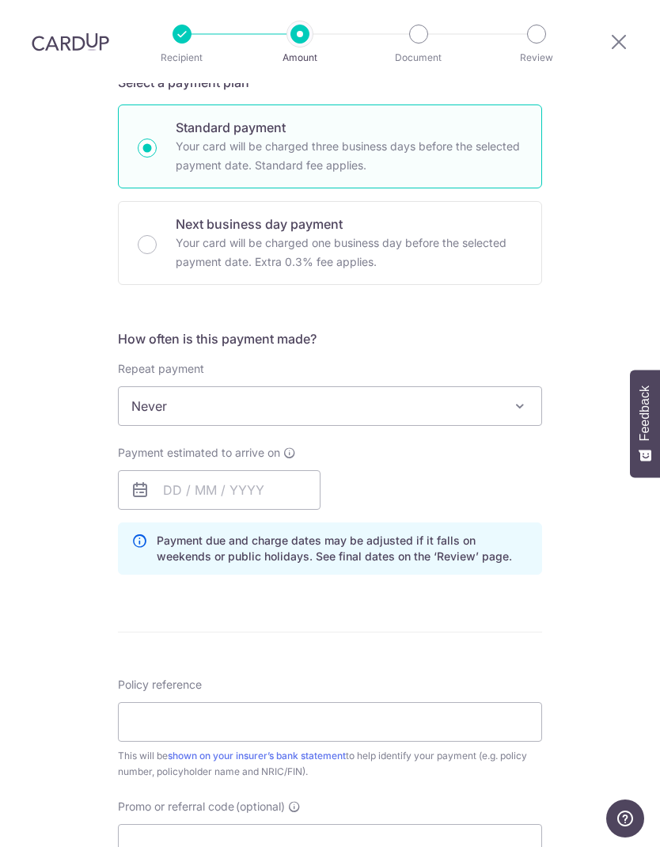
click at [320, 387] on span "Never" at bounding box center [330, 406] width 422 height 38
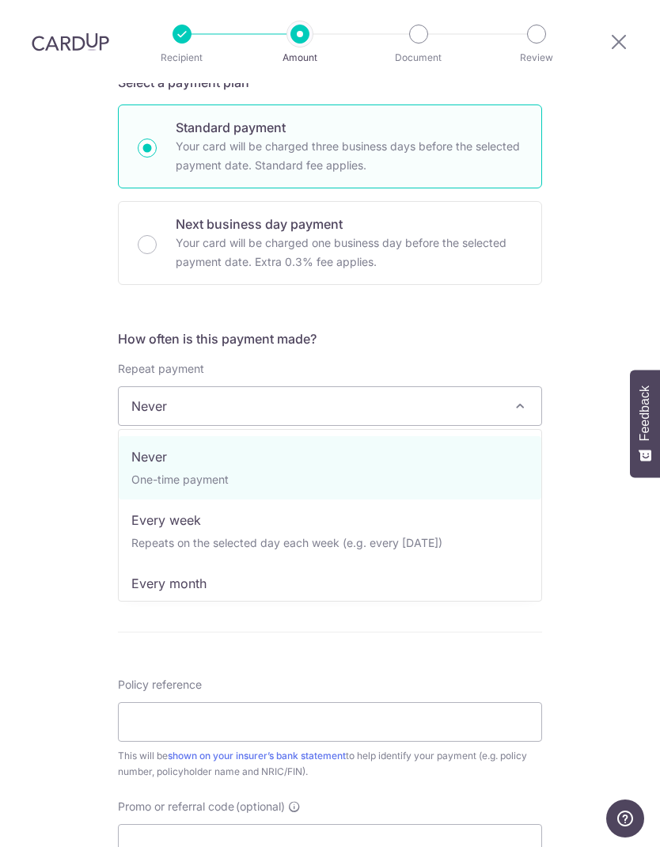
click at [398, 329] on h5 "How often is this payment made?" at bounding box center [330, 338] width 424 height 19
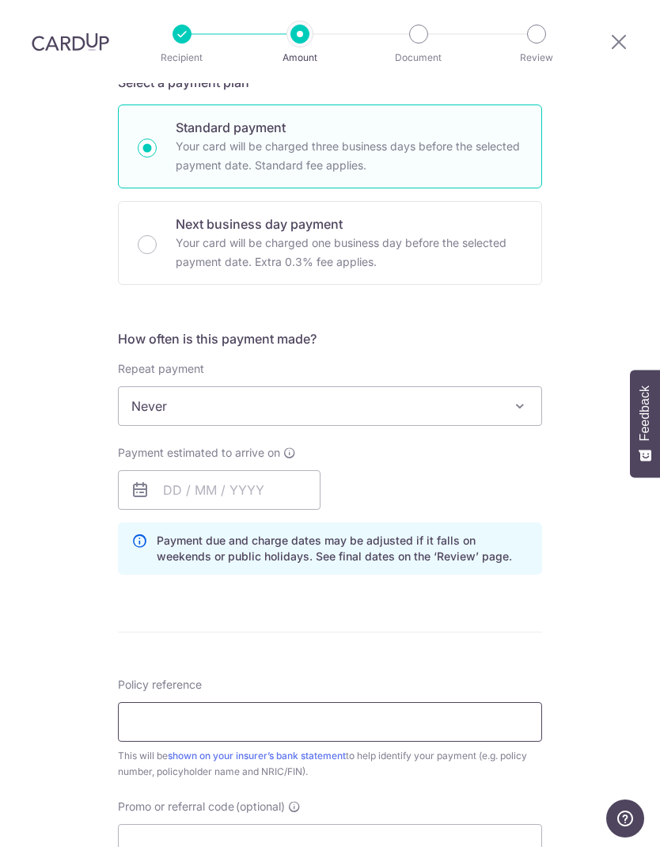
click at [338, 702] on input "Policy reference" at bounding box center [330, 722] width 424 height 40
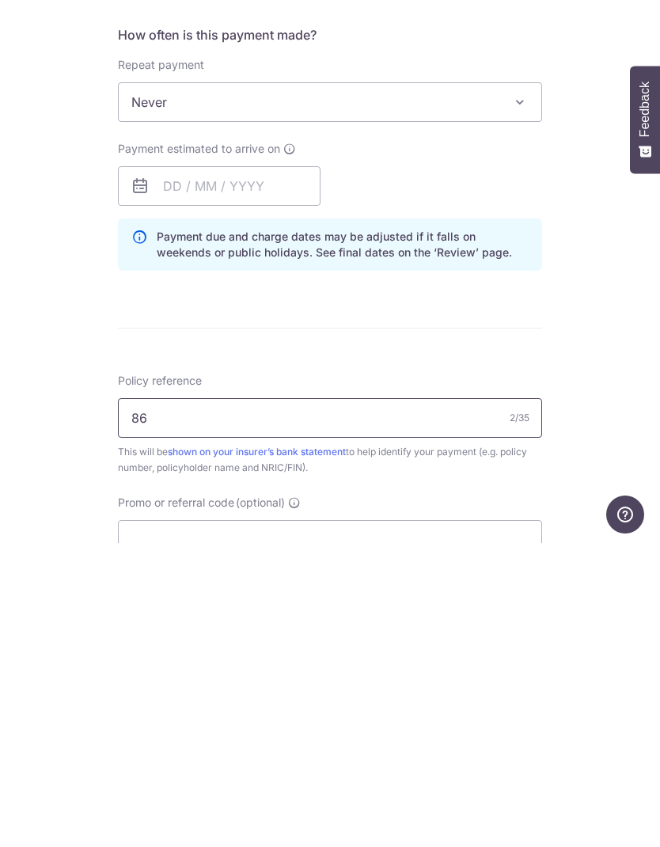
type input "86241241"
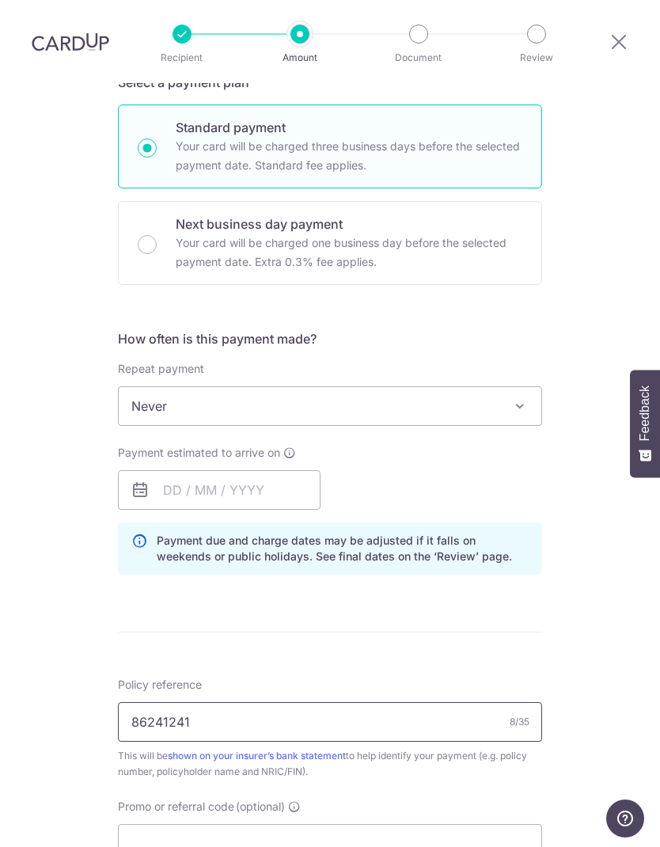
click at [424, 702] on input "86241241" at bounding box center [330, 722] width 424 height 40
click at [290, 470] on input "text" at bounding box center [219, 490] width 203 height 40
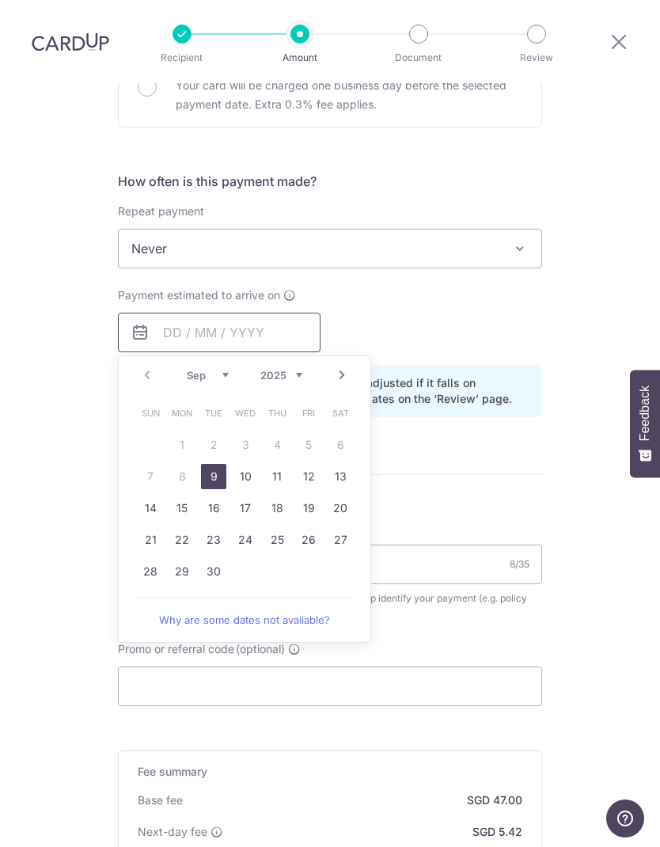
scroll to position [531, 0]
click at [256, 464] on link "10" at bounding box center [245, 476] width 25 height 25
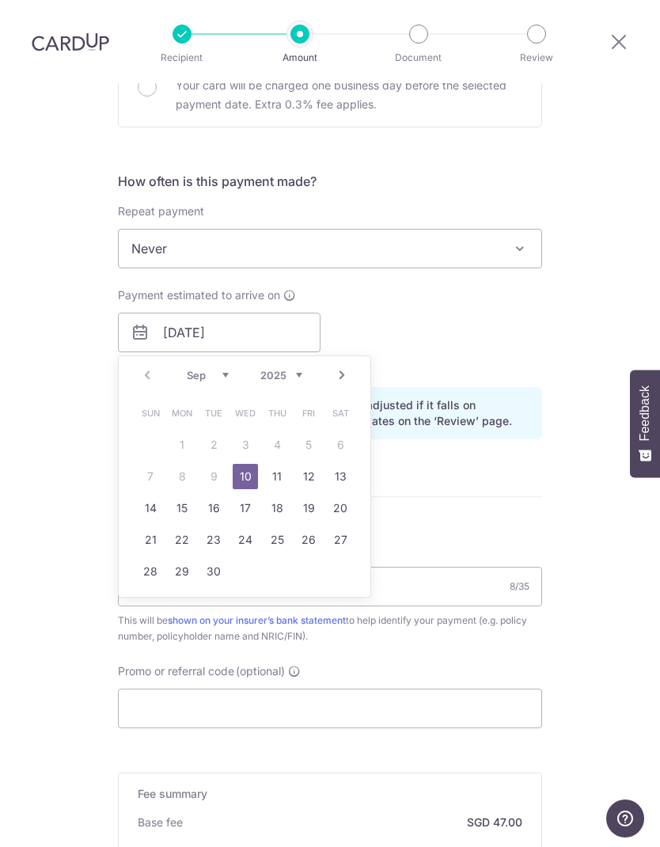
click at [247, 409] on form "Enter payment amount SGD 1,807.50 1807.50 Select Card **** 7188 Add credit card…" at bounding box center [330, 352] width 424 height 1379
click at [453, 420] on form "Enter payment amount SGD 1,807.50 1807.50 Select Card **** 7188 Add credit card…" at bounding box center [330, 352] width 424 height 1379
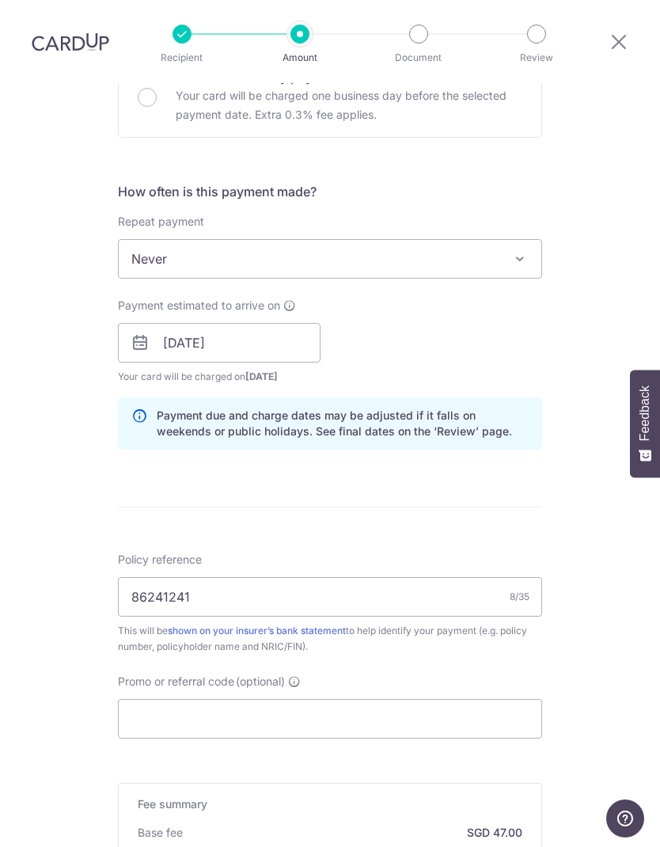
scroll to position [521, 0]
click at [229, 323] on input "10/09/2025" at bounding box center [219, 343] width 203 height 40
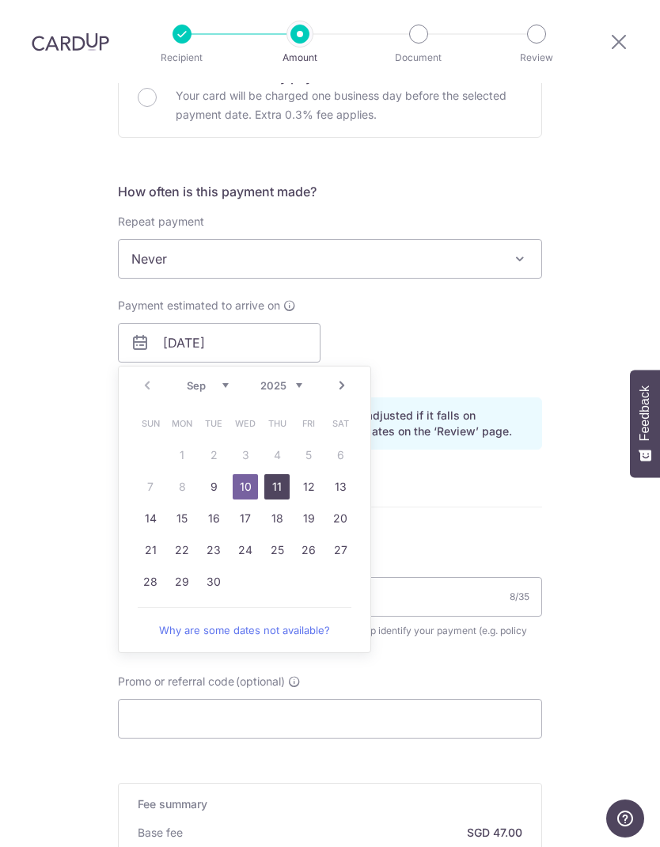
click at [278, 474] on link "11" at bounding box center [276, 486] width 25 height 25
type input "[DATE]"
click at [275, 421] on form "Enter payment amount SGD 1,807.50 1807.50 Select Card **** 7188 Add credit card…" at bounding box center [330, 362] width 424 height 1379
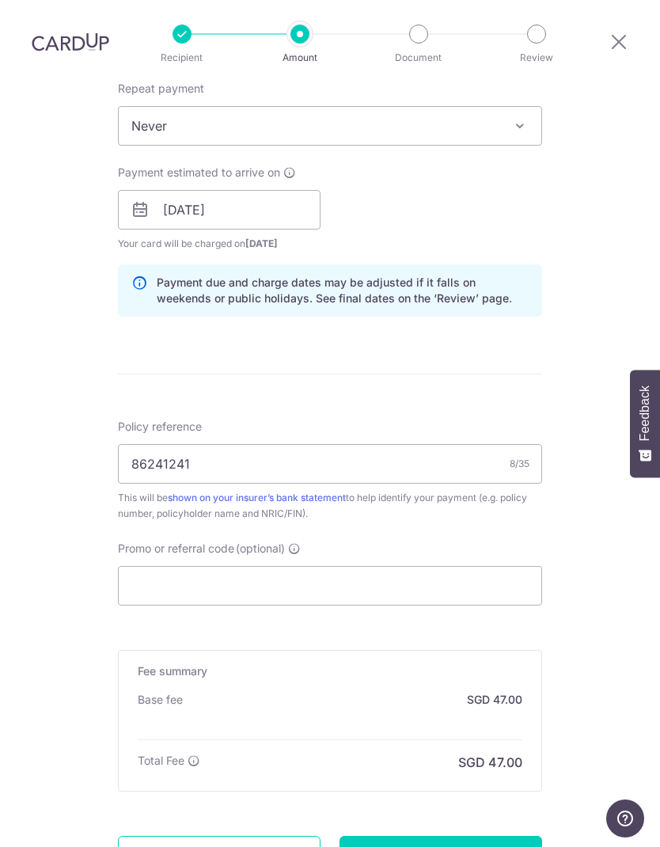
scroll to position [667, 0]
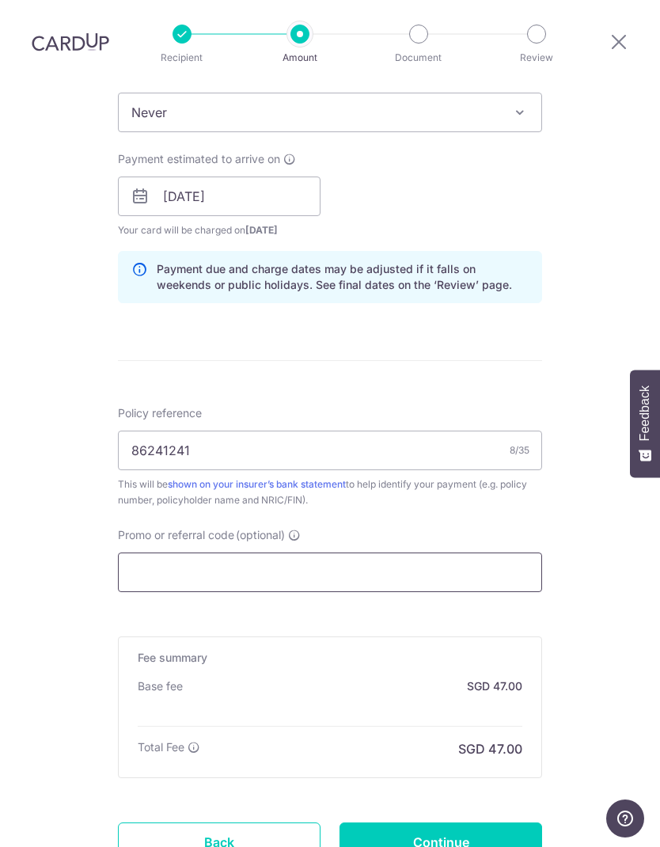
click at [494, 552] on input "Promo or referral code (optional)" at bounding box center [330, 572] width 424 height 40
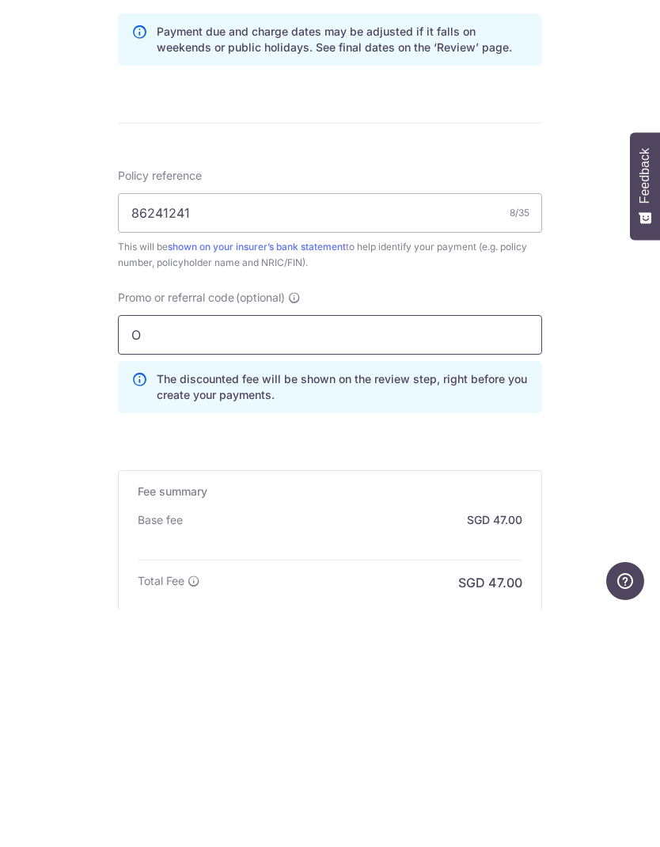
type input "OFF225"
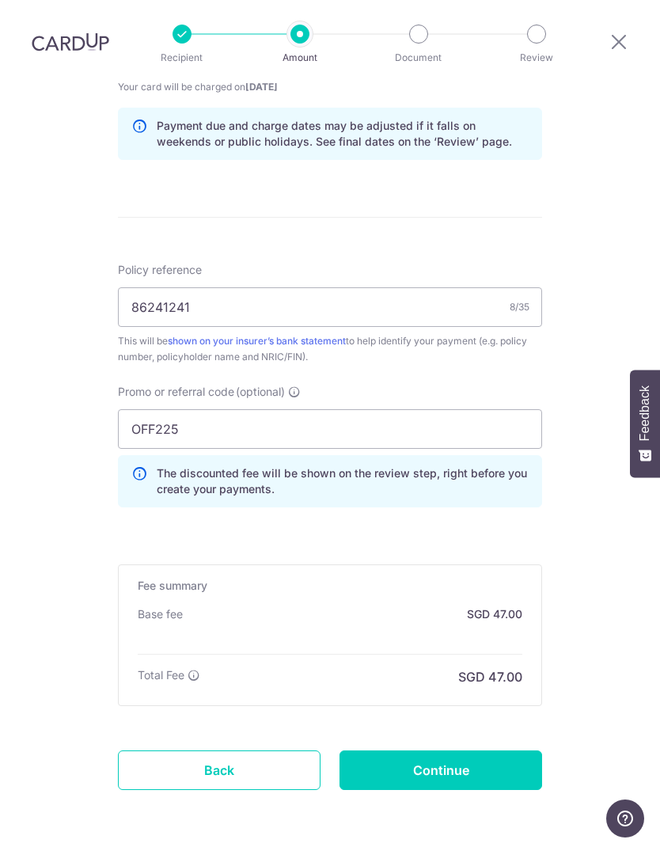
scroll to position [809, 0]
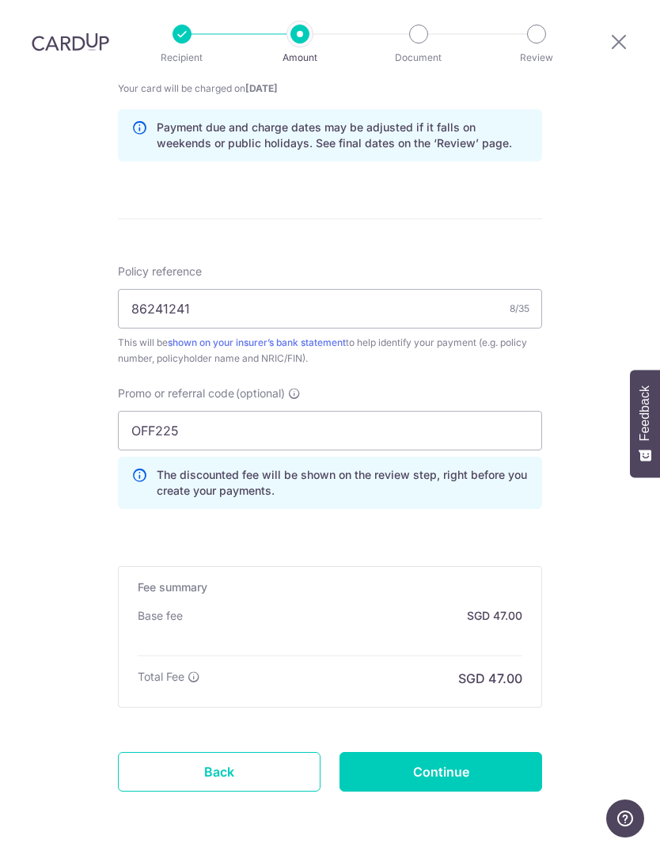
click at [497, 752] on input "Continue" at bounding box center [440, 772] width 203 height 40
type input "Create Schedule"
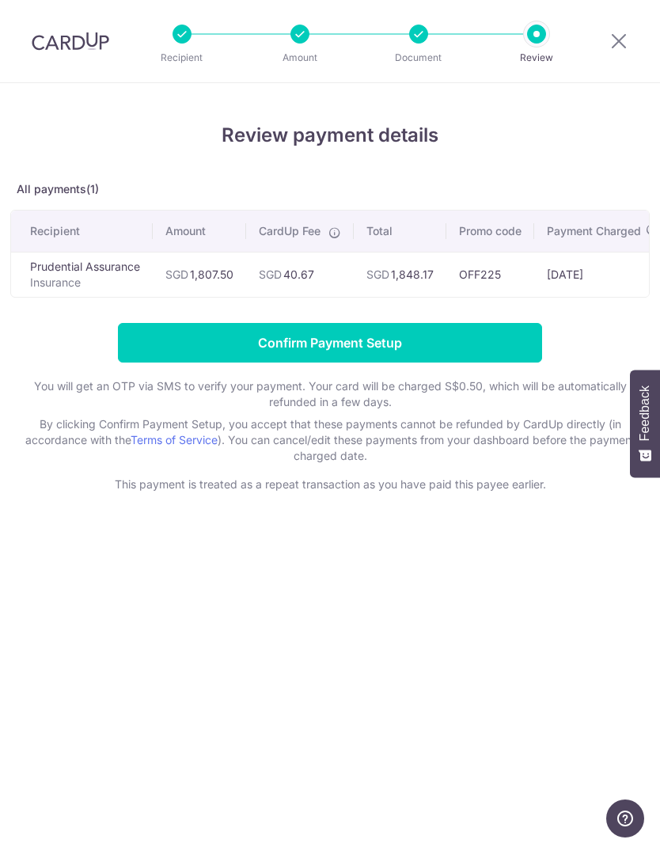
click at [153, 336] on input "Confirm Payment Setup" at bounding box center [330, 343] width 424 height 40
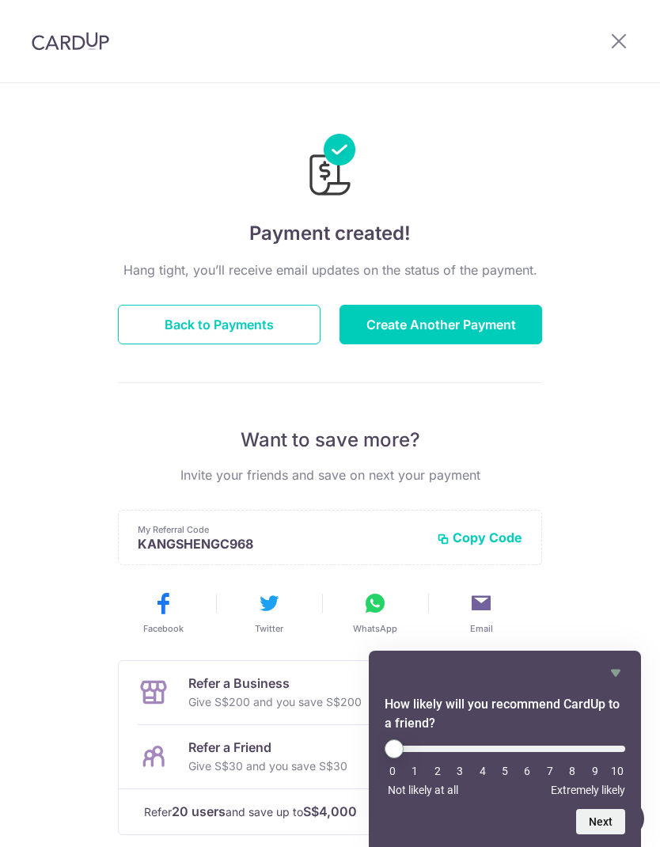
click at [156, 343] on button "Back to Payments" at bounding box center [219, 325] width 203 height 40
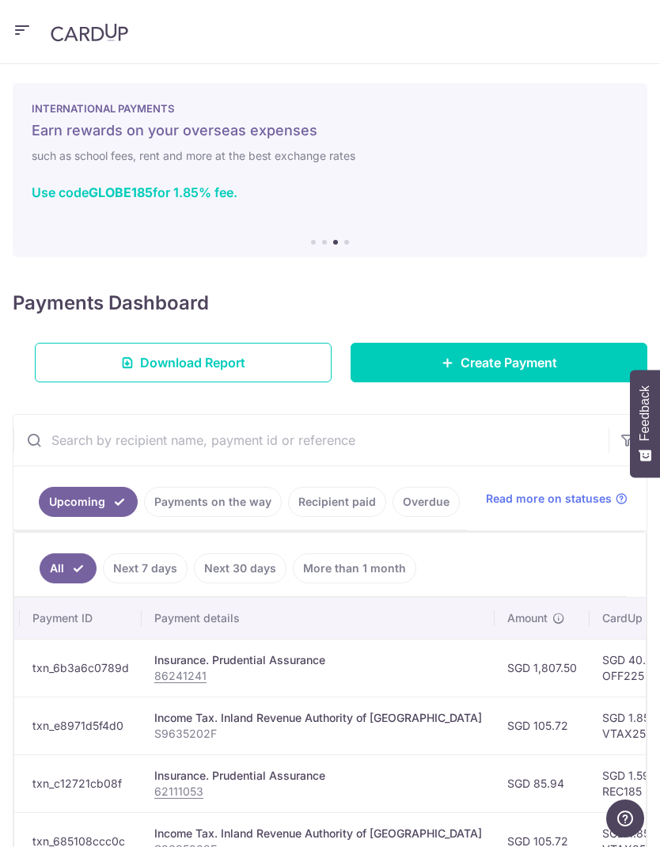
click at [190, 502] on link "Payments on the way" at bounding box center [213, 502] width 138 height 30
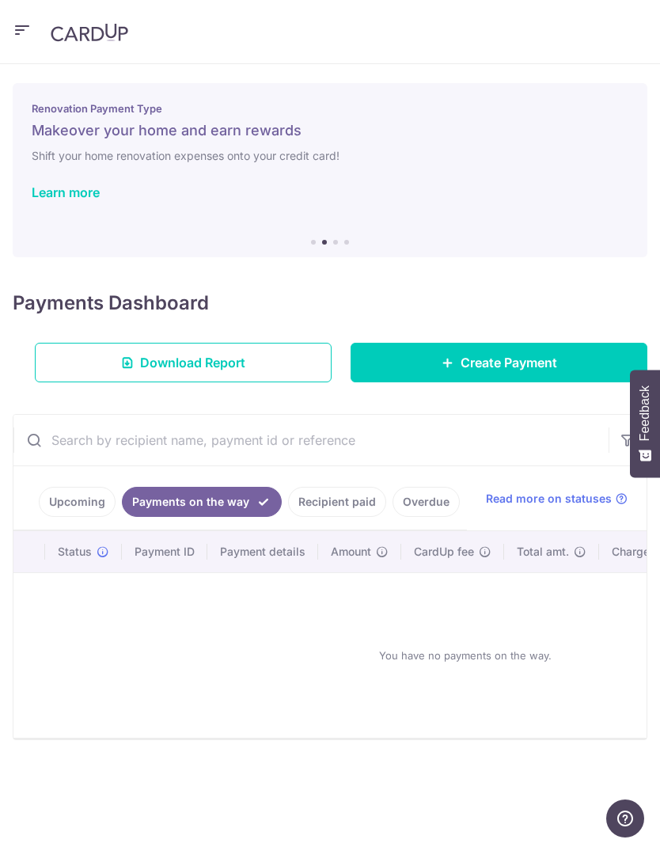
click at [131, 157] on h6 "Shift your home renovation expenses onto your credit card!" at bounding box center [330, 155] width 597 height 19
